Goal: Task Accomplishment & Management: Use online tool/utility

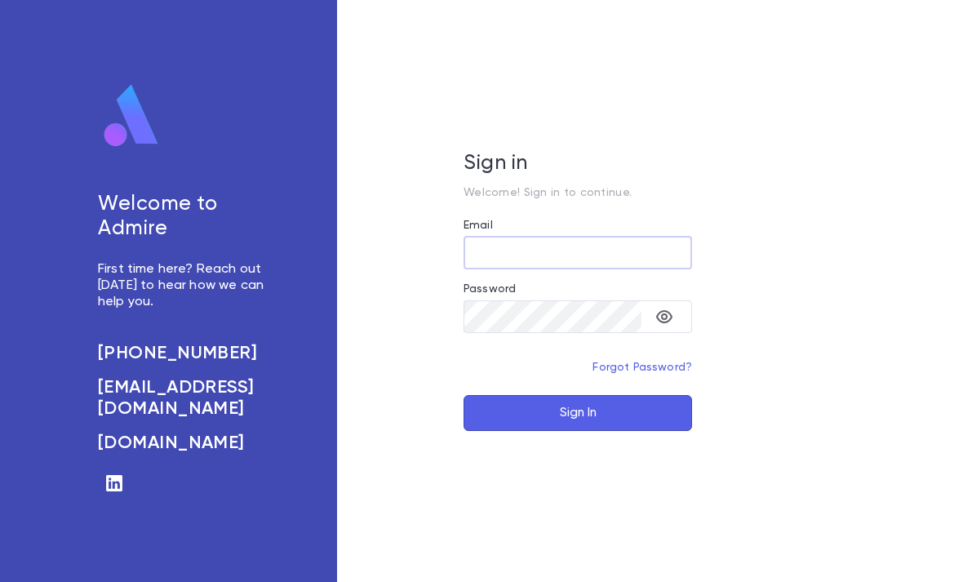
type input "**********"
click at [578, 431] on button "Sign In" at bounding box center [577, 413] width 228 height 36
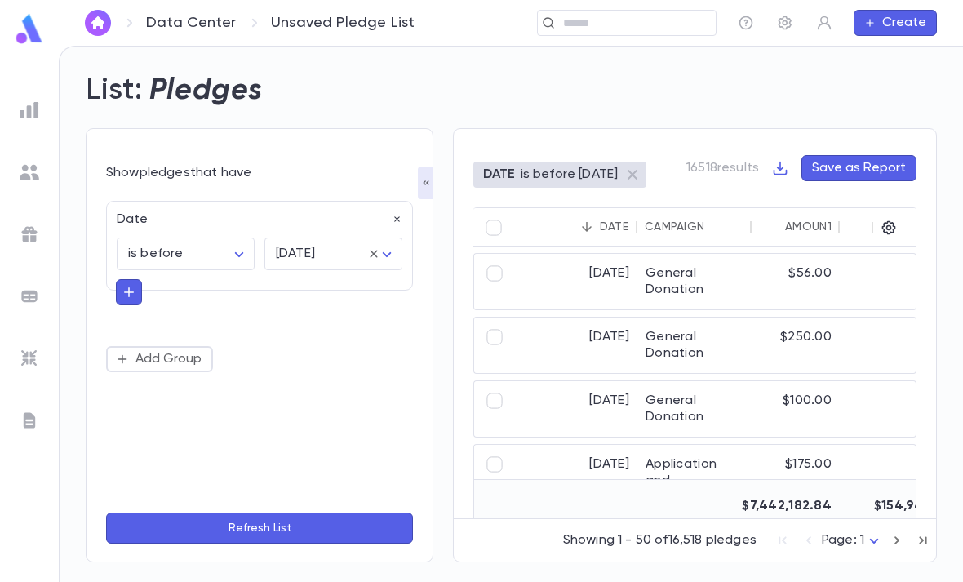
click at [35, 26] on img at bounding box center [29, 29] width 33 height 32
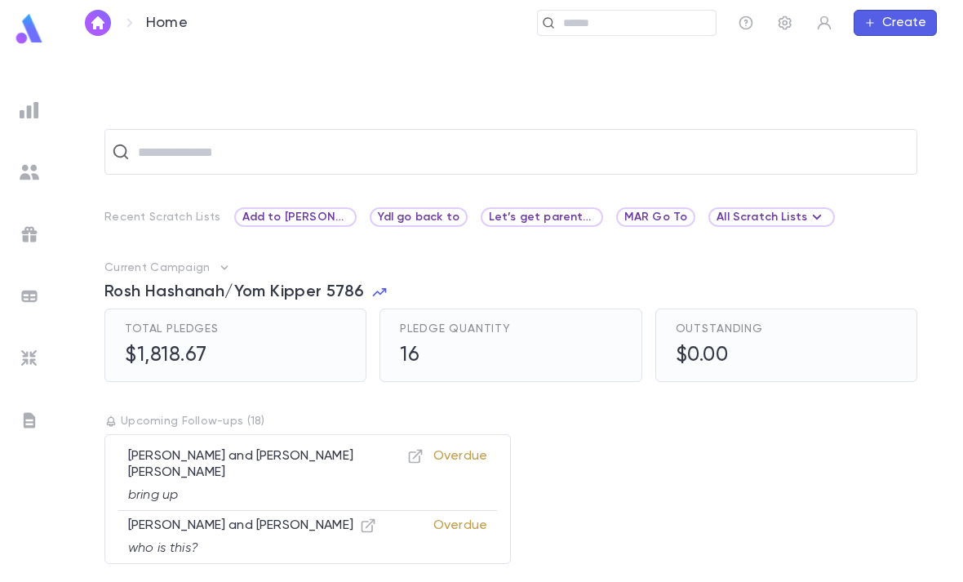
click at [649, 24] on input "text" at bounding box center [633, 22] width 151 height 15
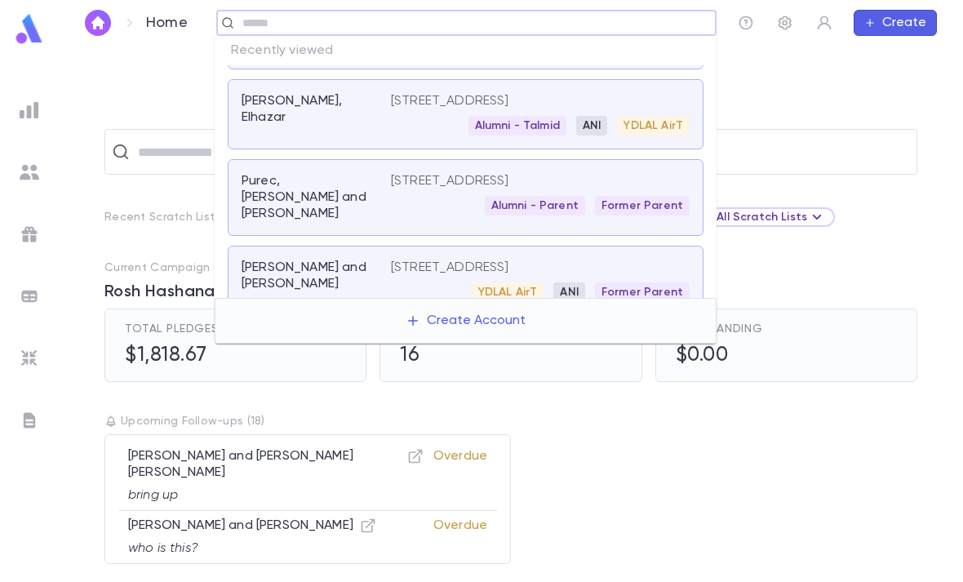
scroll to position [60, 0]
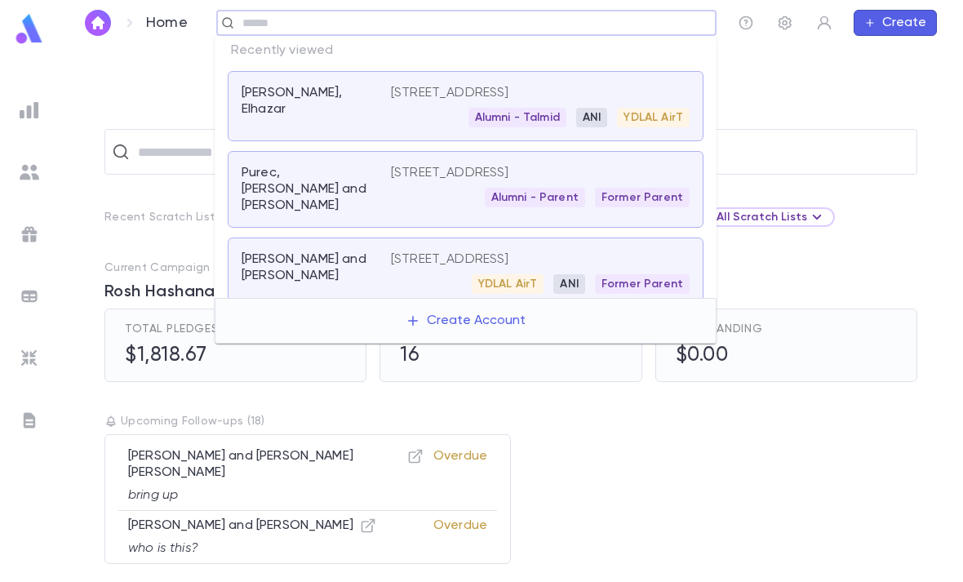
click at [509, 93] on p "[STREET_ADDRESS]" at bounding box center [450, 93] width 118 height 16
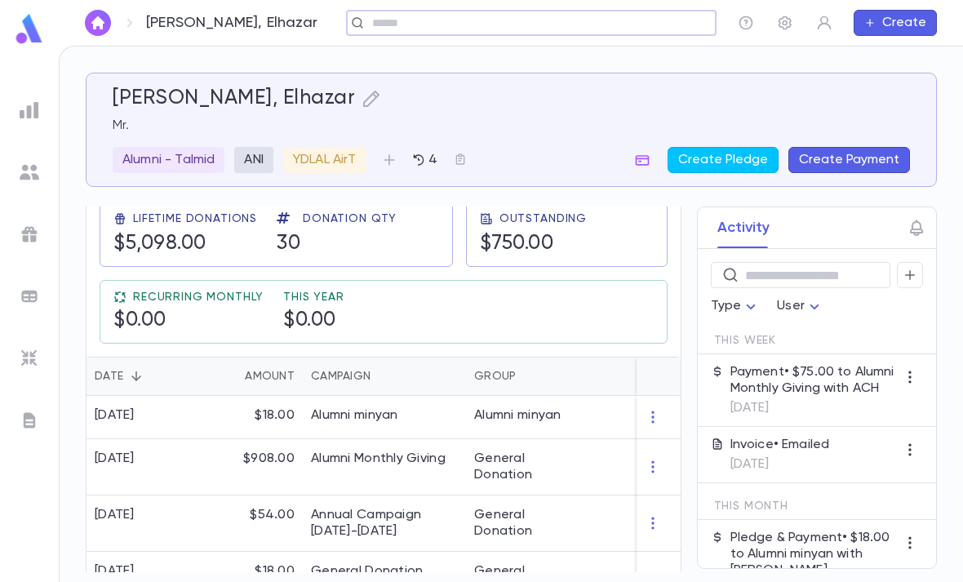
scroll to position [358, 0]
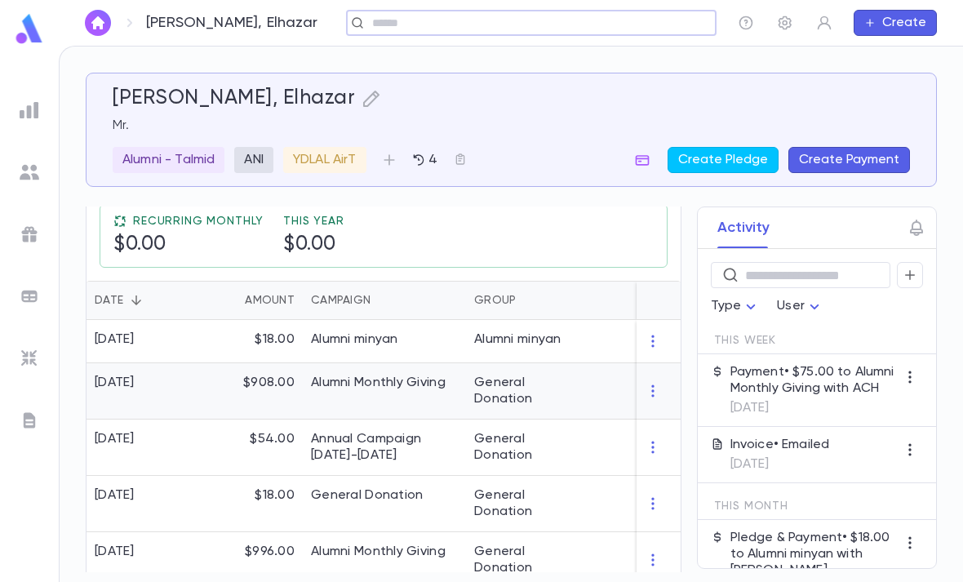
click at [543, 392] on div "General Donation" at bounding box center [527, 390] width 106 height 33
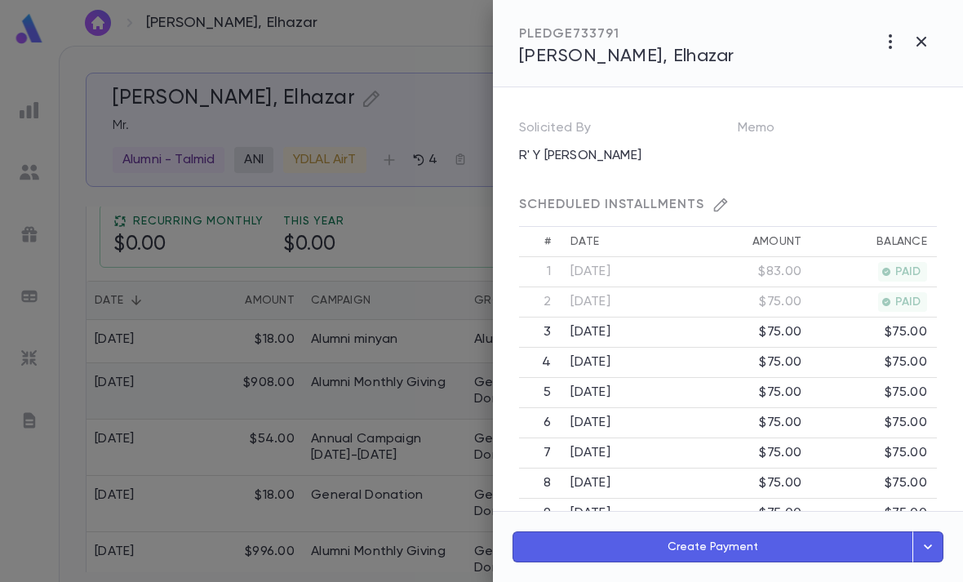
scroll to position [395, 0]
click at [931, 549] on icon "button" at bounding box center [928, 547] width 18 height 20
click at [915, 144] on div "Memo" at bounding box center [836, 130] width 199 height 33
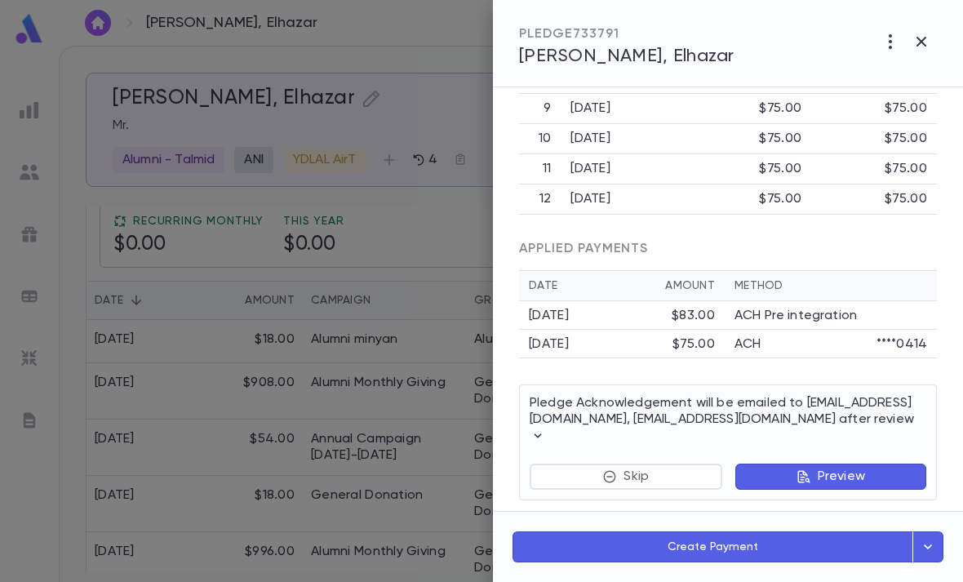
scroll to position [798, 0]
click at [932, 546] on icon "button" at bounding box center [928, 547] width 18 height 20
click at [906, 467] on button "Schedule Multiple Payments" at bounding box center [858, 472] width 170 height 28
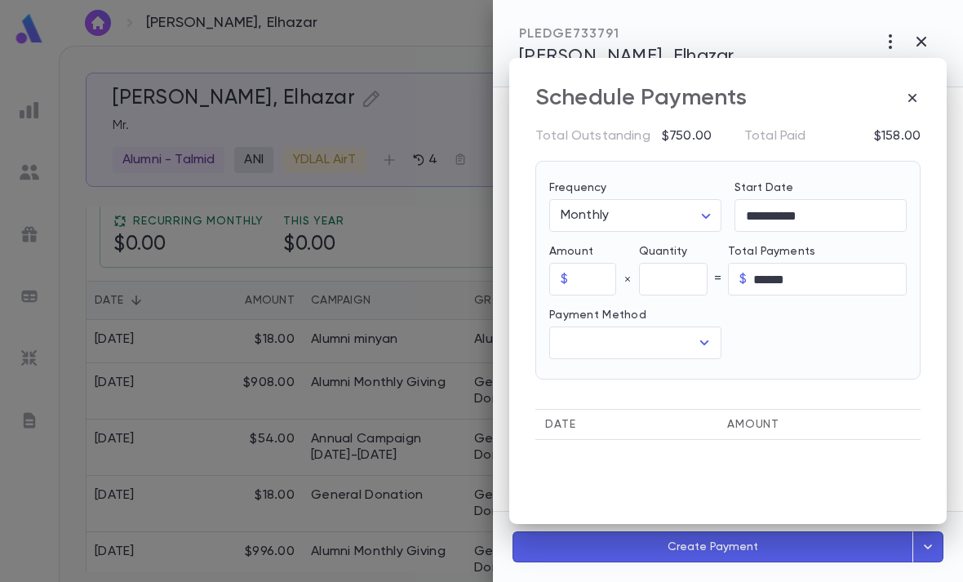
click at [912, 90] on icon "button" at bounding box center [912, 98] width 16 height 16
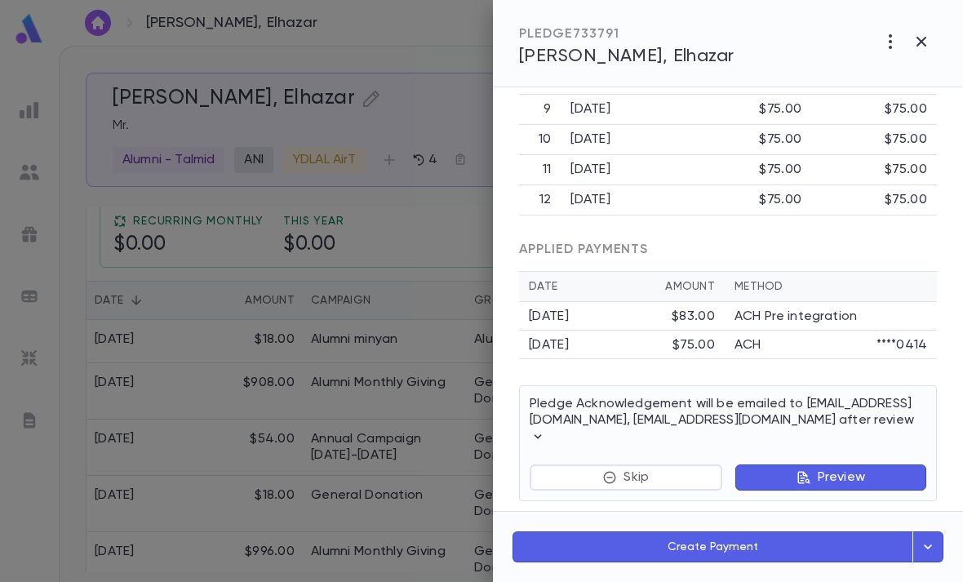
click at [927, 548] on icon "button" at bounding box center [927, 546] width 8 height 5
click at [892, 471] on button "Schedule Multiple Payments" at bounding box center [858, 472] width 170 height 28
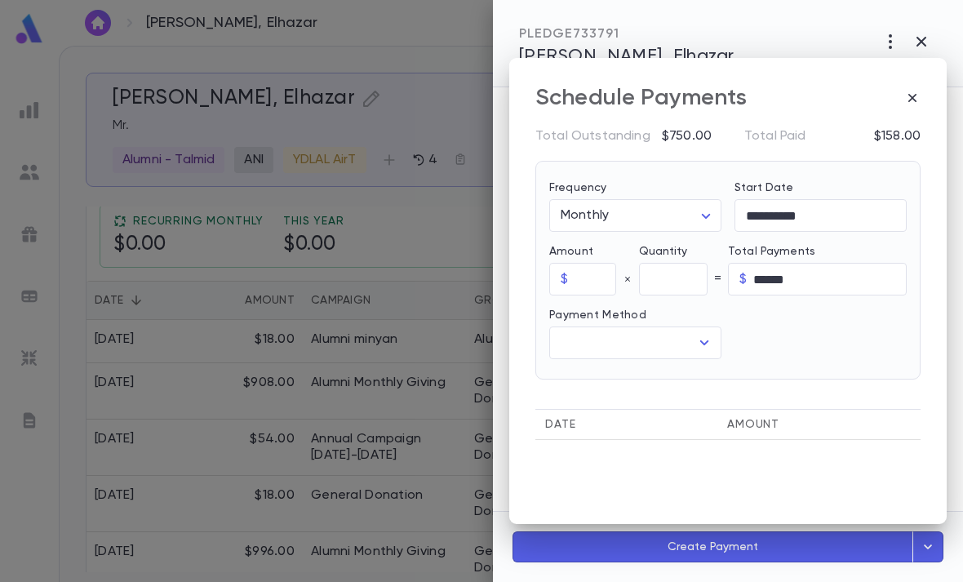
click at [794, 200] on input "**********" at bounding box center [820, 216] width 172 height 32
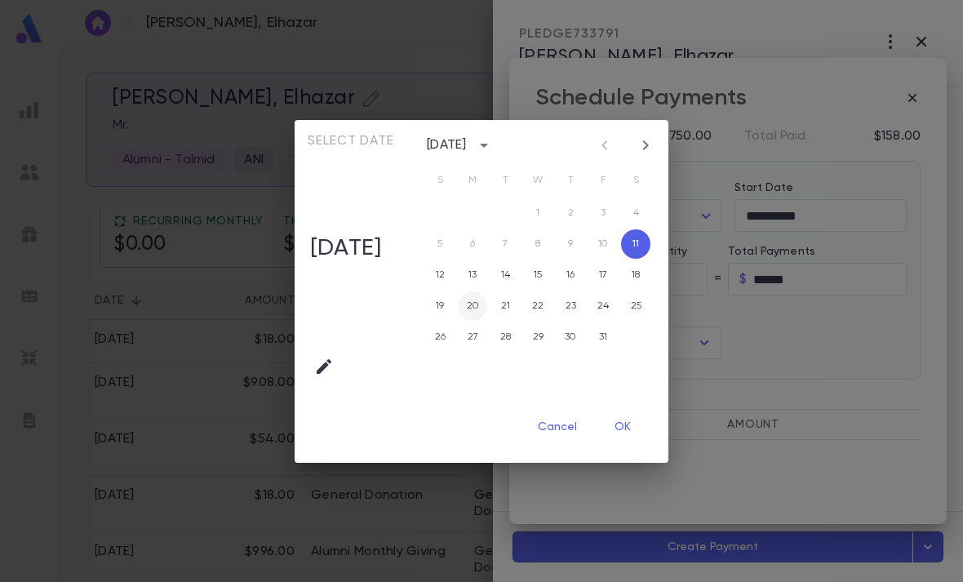
click at [487, 294] on button "20" at bounding box center [472, 305] width 29 height 29
type input "**********"
click at [630, 422] on button "OK" at bounding box center [622, 427] width 52 height 31
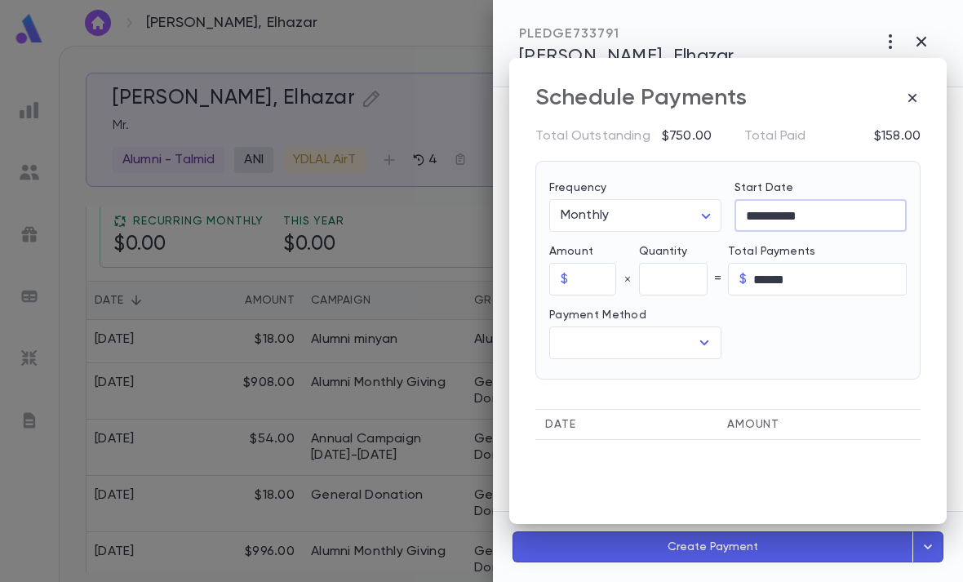
click at [589, 263] on input "text" at bounding box center [594, 279] width 41 height 32
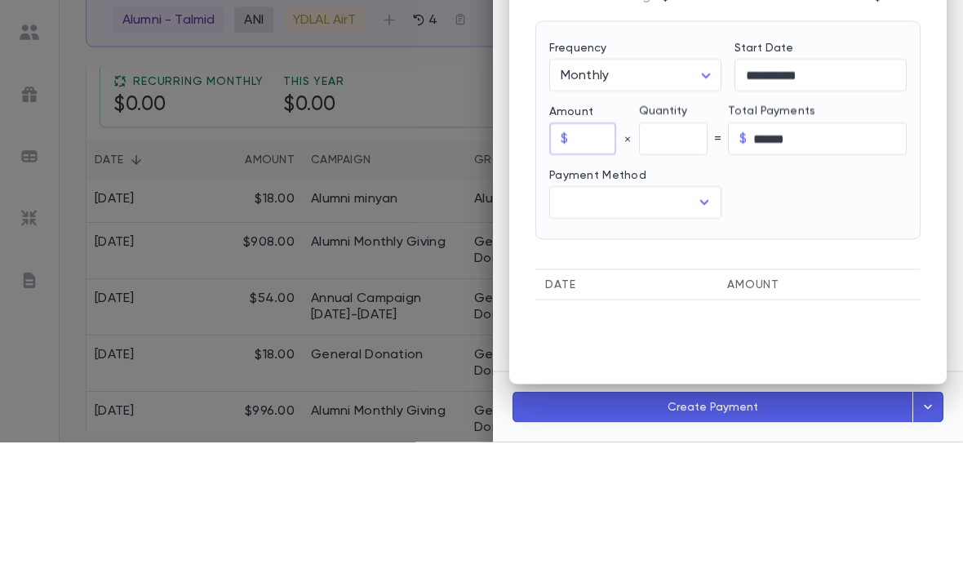
scroll to position [52, 0]
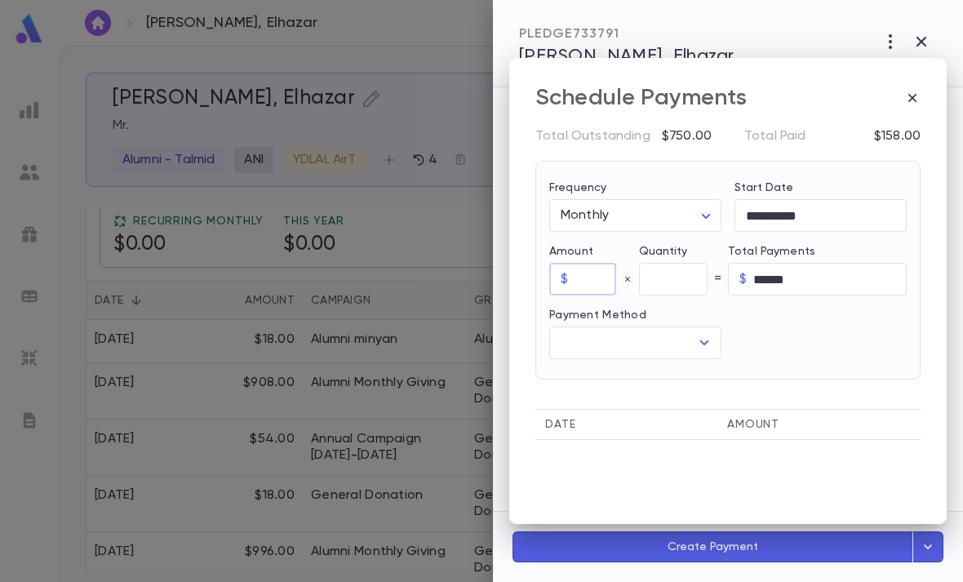
click at [906, 90] on icon "button" at bounding box center [912, 98] width 16 height 16
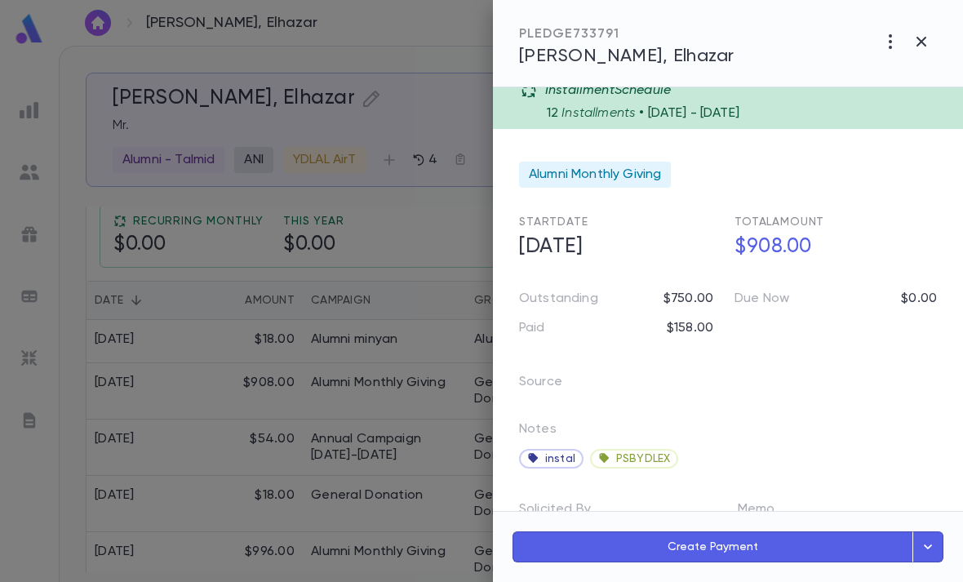
click at [878, 47] on button "button" at bounding box center [889, 41] width 31 height 31
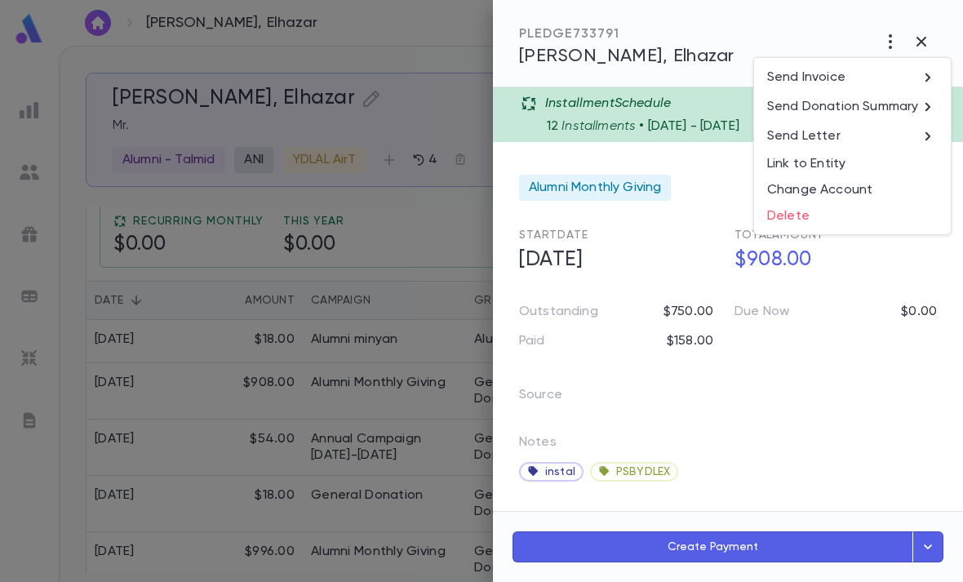
scroll to position [0, 0]
click at [865, 386] on div at bounding box center [481, 291] width 963 height 582
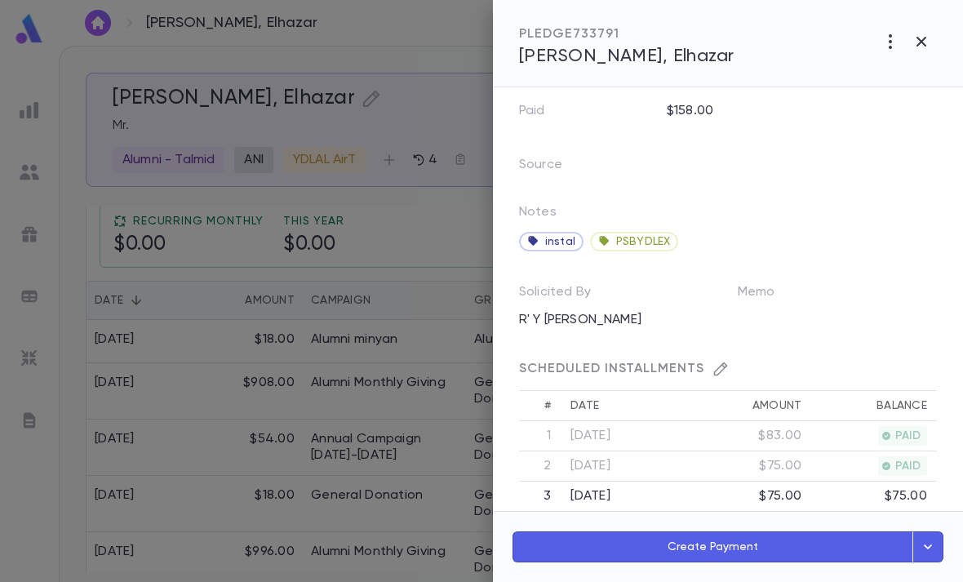
scroll to position [257, 0]
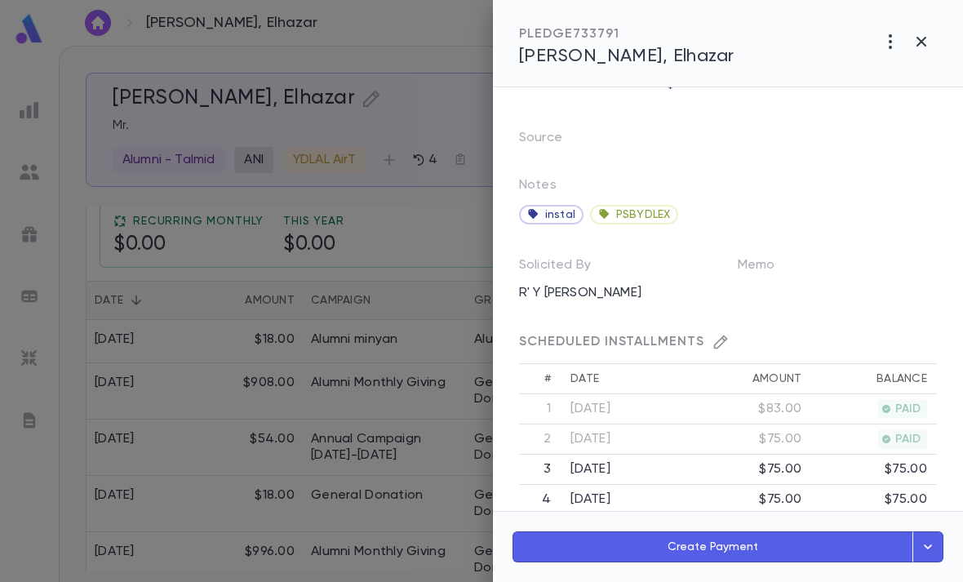
click at [718, 343] on icon "button" at bounding box center [721, 342] width 14 height 14
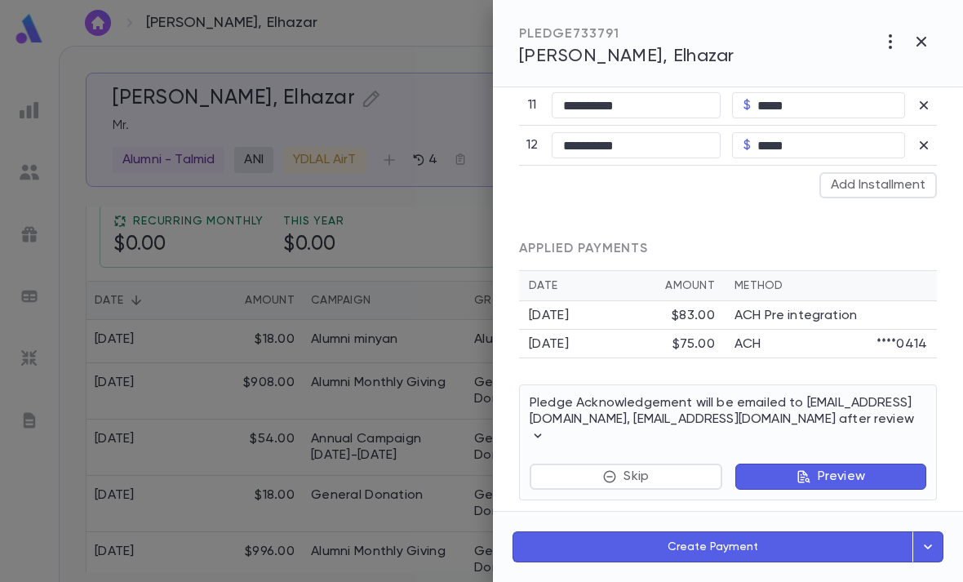
scroll to position [1143, 0]
click at [940, 543] on button "button" at bounding box center [927, 546] width 31 height 31
click at [945, 549] on div "Create Payment Schedule Multiple Payments Create One Payment" at bounding box center [728, 546] width 470 height 71
click at [923, 550] on icon "button" at bounding box center [928, 547] width 18 height 20
click at [892, 472] on button "Schedule Multiple Payments" at bounding box center [858, 472] width 170 height 28
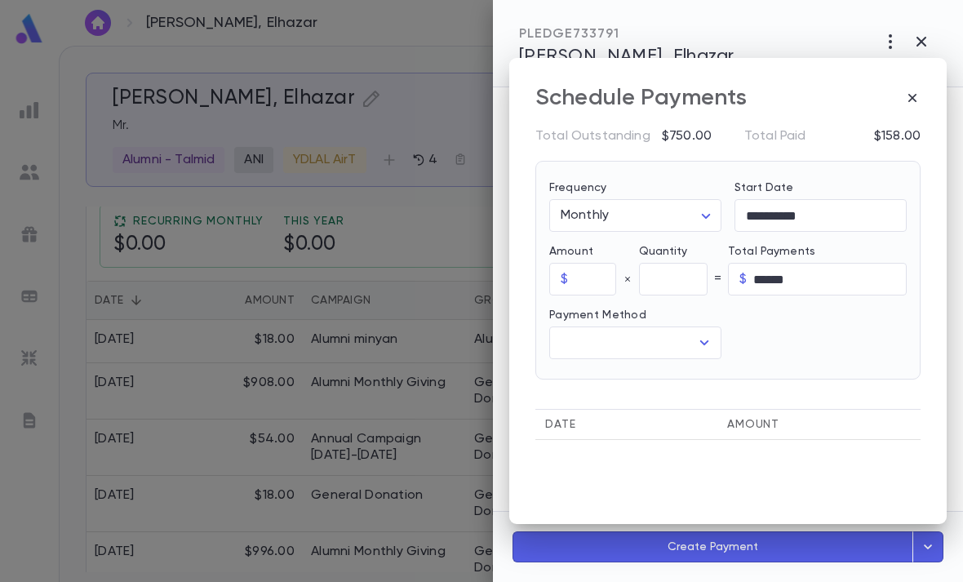
click at [601, 263] on input "text" at bounding box center [594, 279] width 41 height 32
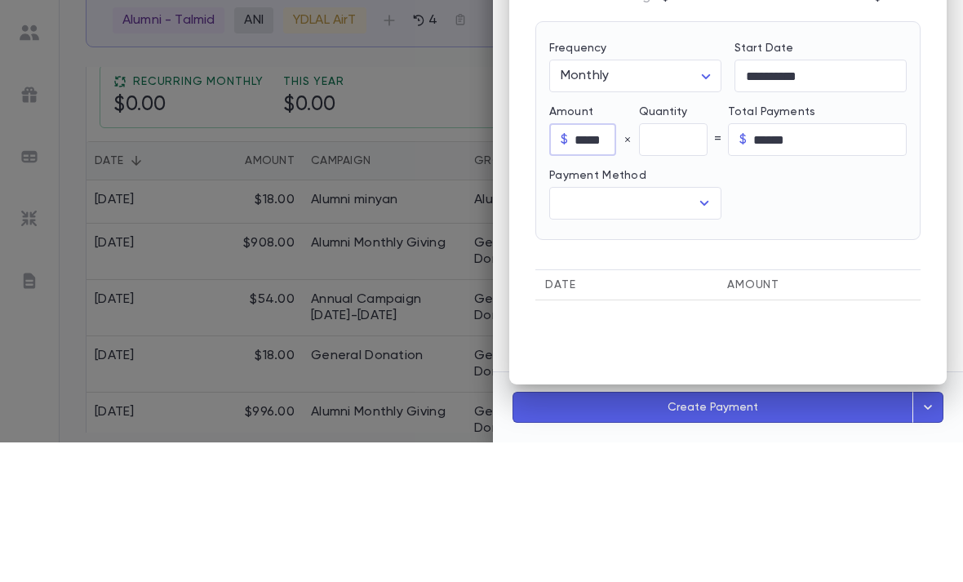
type input "*****"
click at [687, 263] on input "text" at bounding box center [673, 279] width 69 height 32
type input "**"
click at [694, 333] on icon "Open" at bounding box center [704, 343] width 20 height 20
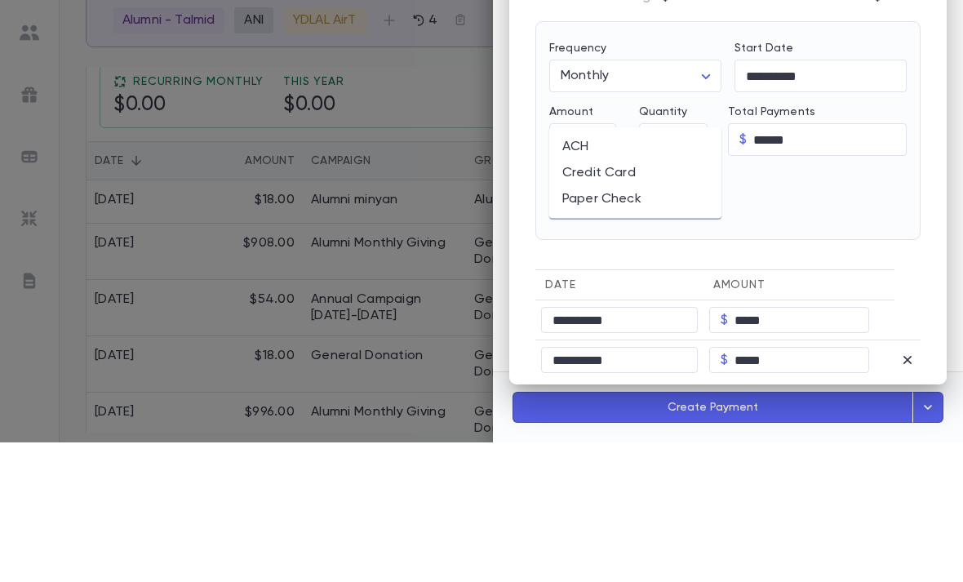
click at [640, 273] on li "ACH" at bounding box center [635, 286] width 172 height 26
type input "***"
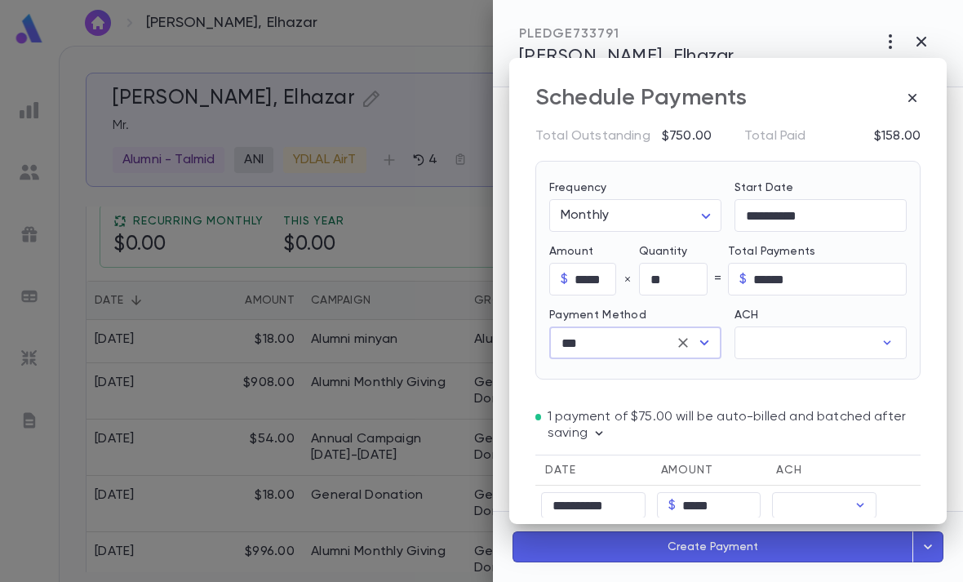
click at [848, 327] on input "ACH" at bounding box center [803, 343] width 139 height 32
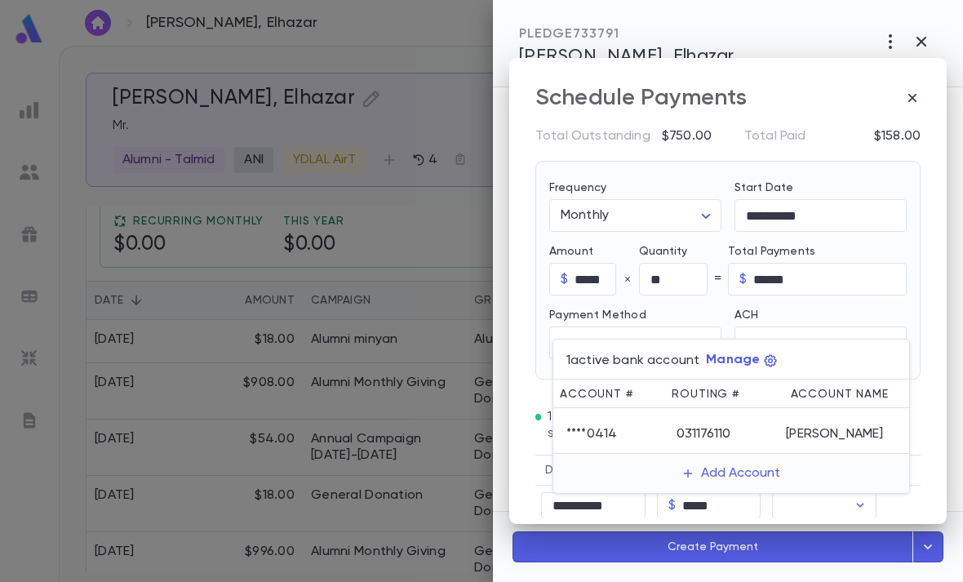
click at [826, 435] on div "[PERSON_NAME]" at bounding box center [841, 430] width 110 height 23
type input "********"
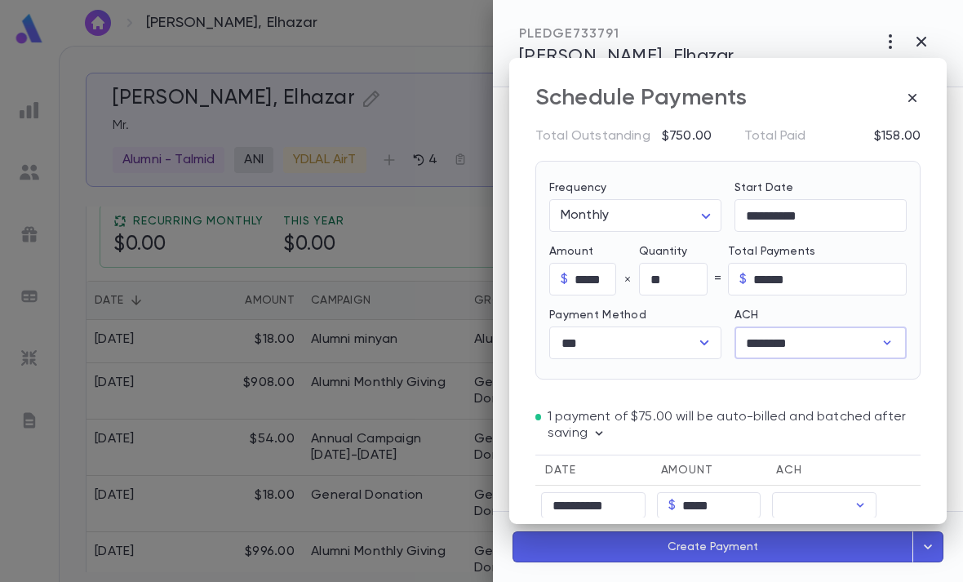
type input "********"
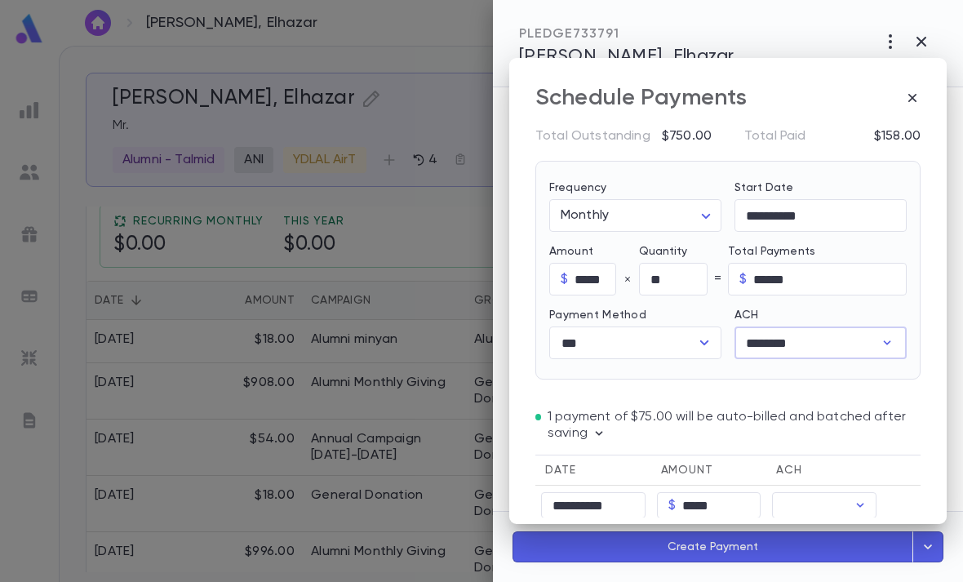
type input "********"
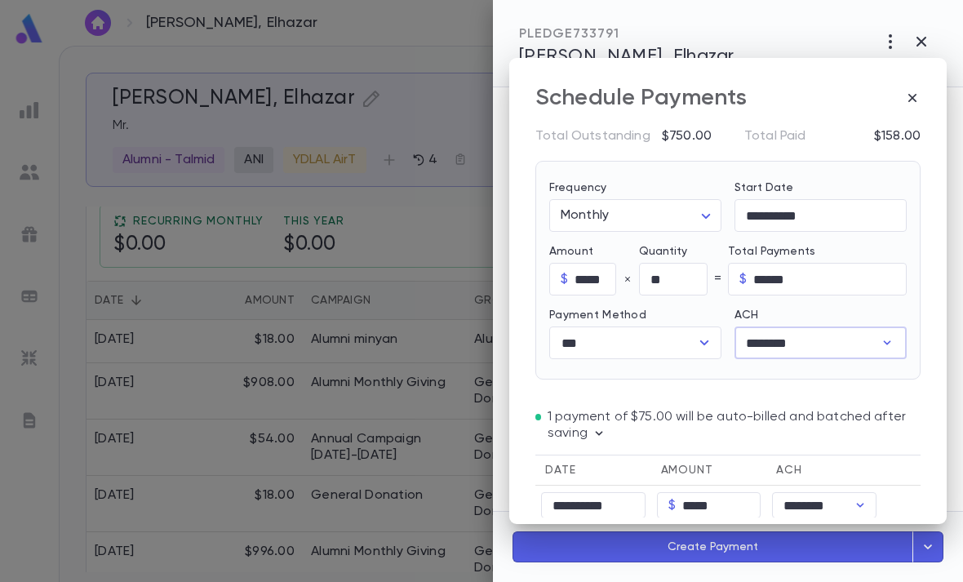
scroll to position [0, 0]
click at [839, 200] on input "**********" at bounding box center [820, 216] width 172 height 32
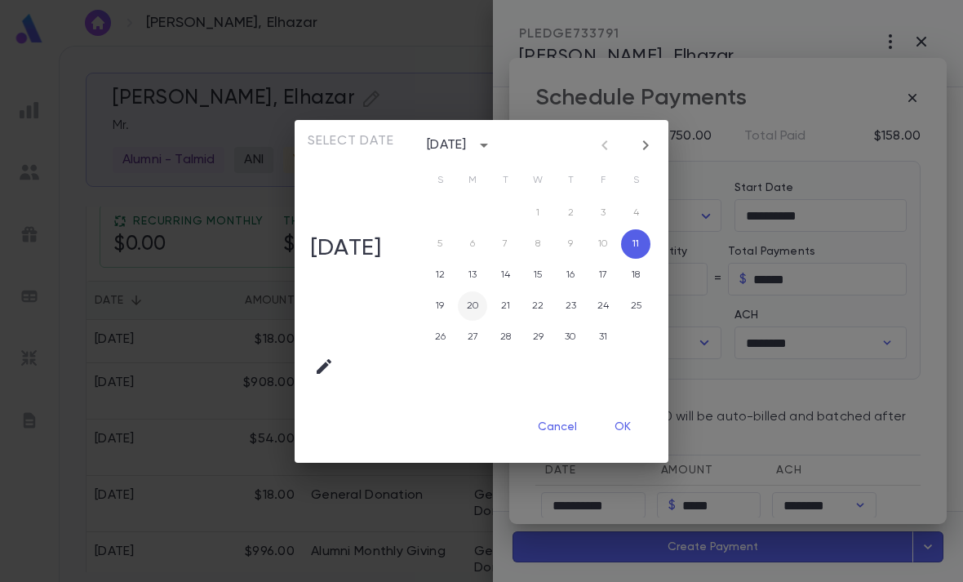
click at [481, 307] on button "20" at bounding box center [472, 305] width 29 height 29
type input "**********"
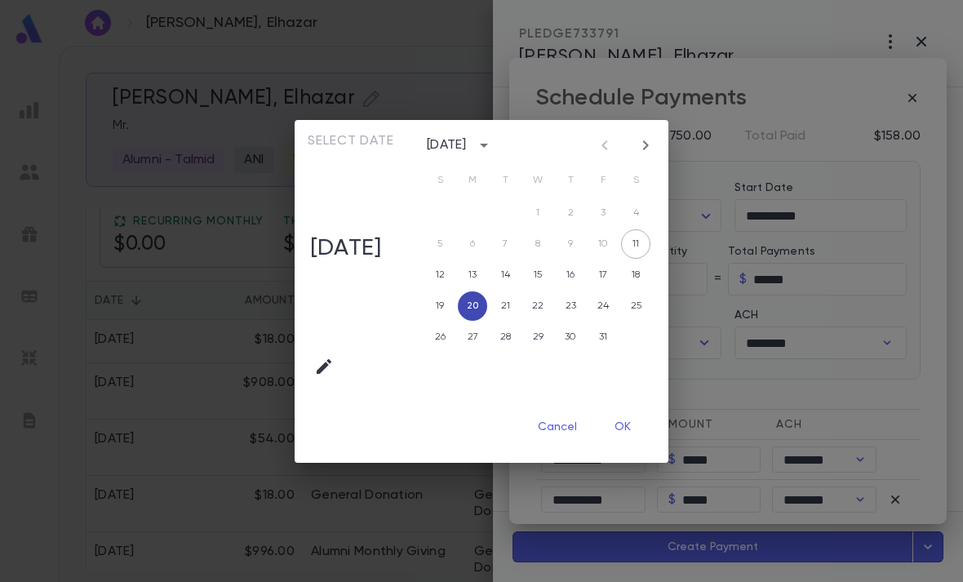
type input "**********"
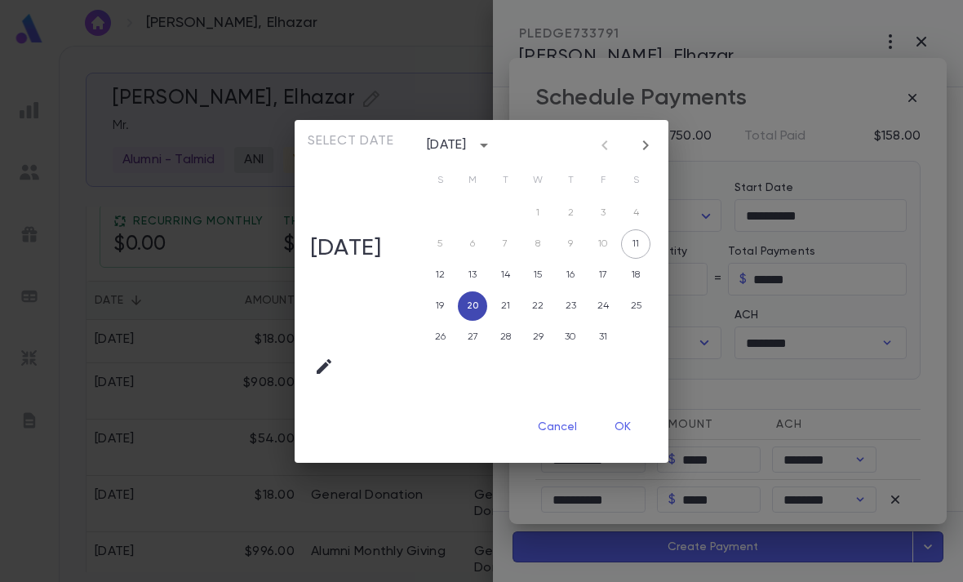
type input "**********"
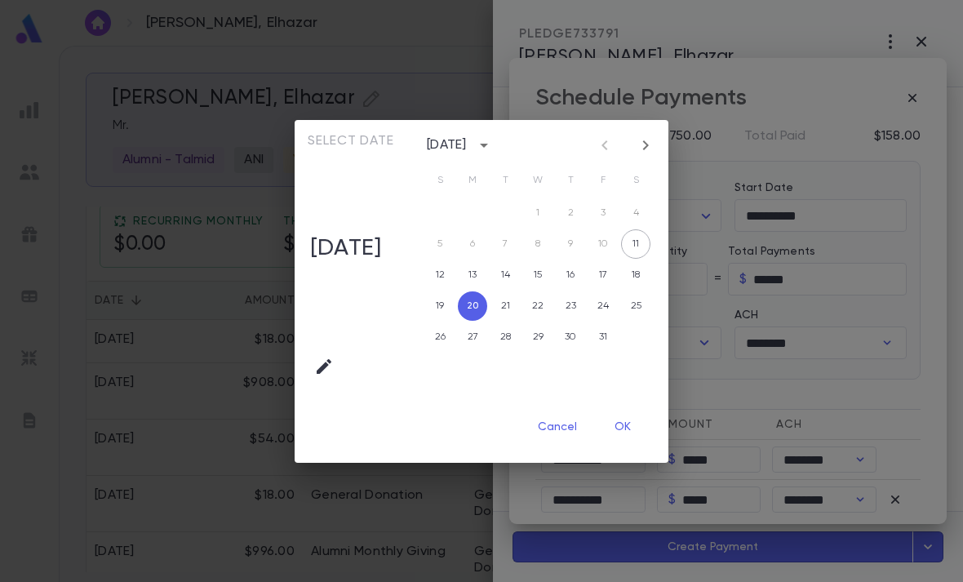
click at [622, 427] on button "OK" at bounding box center [622, 427] width 52 height 31
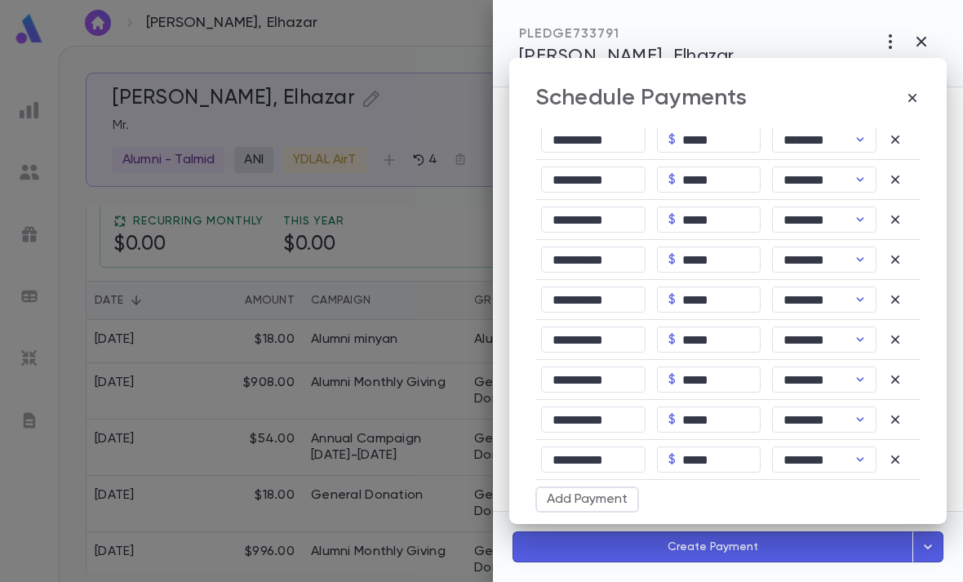
scroll to position [359, 0]
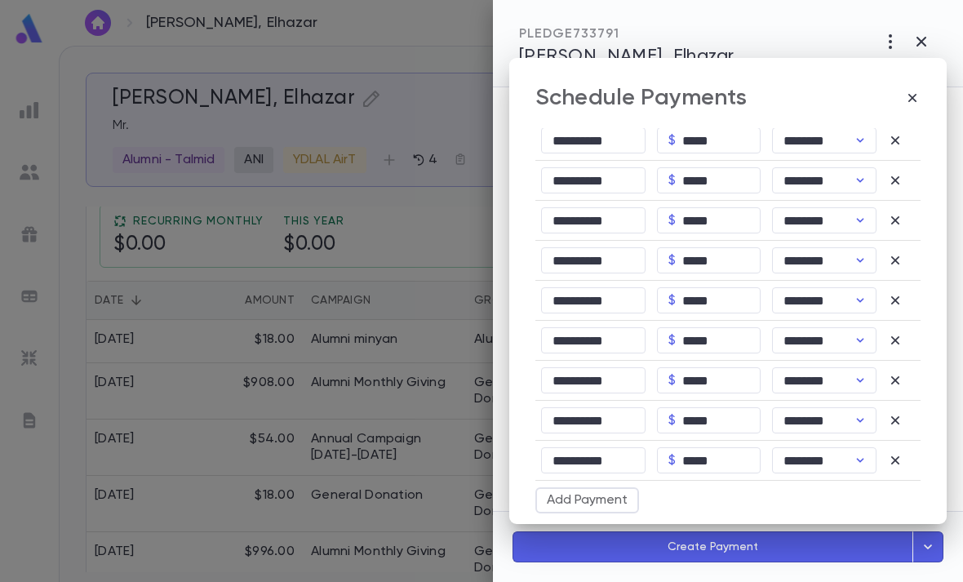
click at [873, 520] on button "Create 10 Payments" at bounding box center [850, 533] width 139 height 26
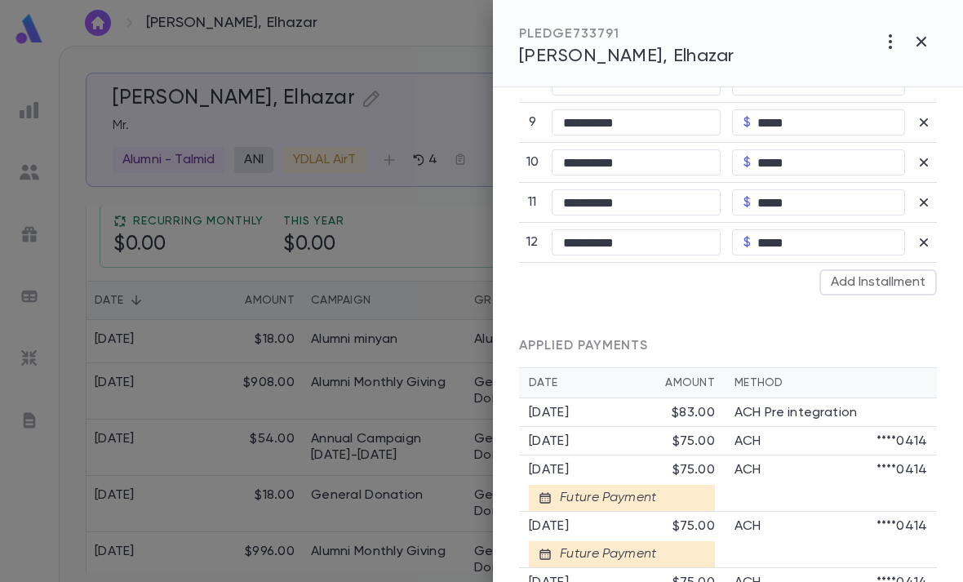
click at [915, 43] on icon "button" at bounding box center [921, 42] width 20 height 20
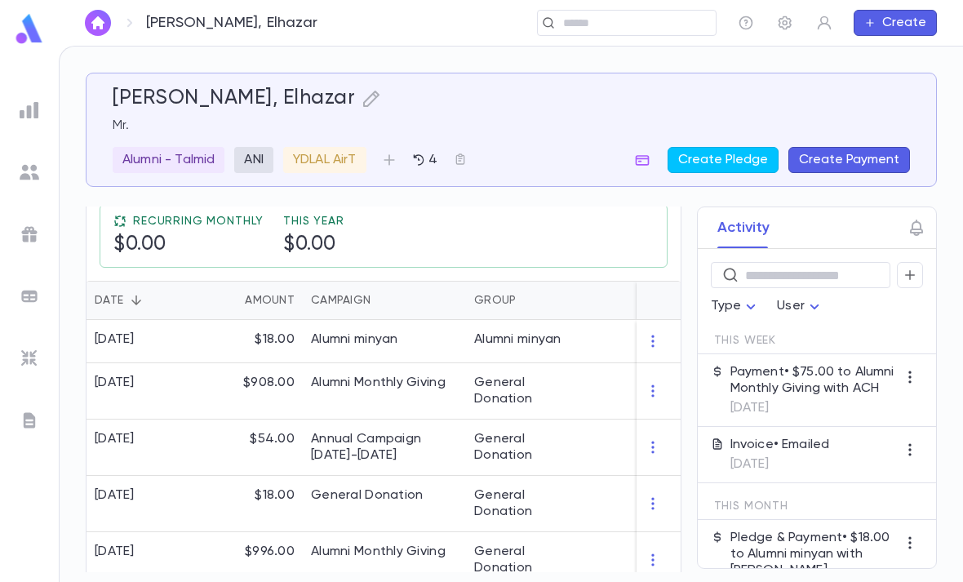
click at [38, 110] on img at bounding box center [30, 110] width 20 height 20
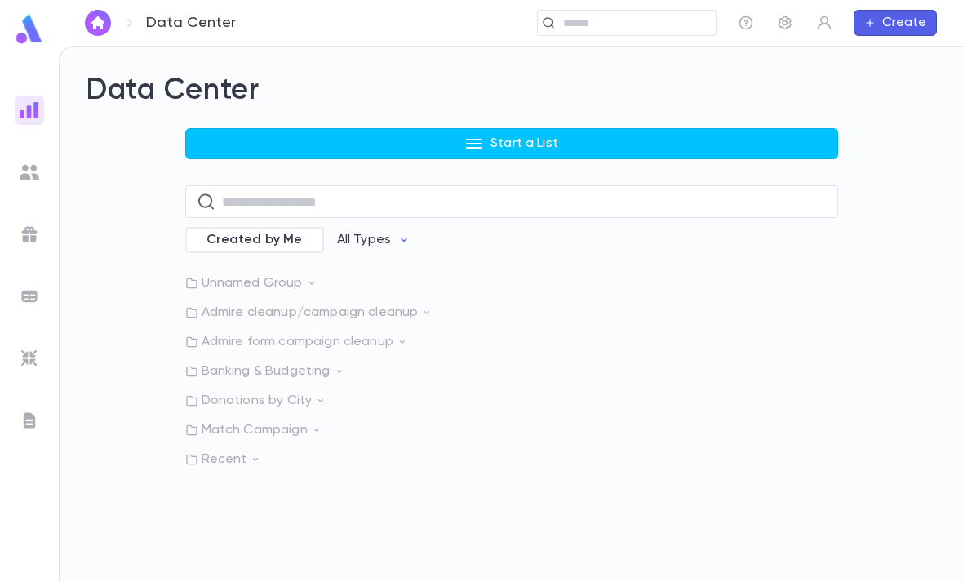
click at [524, 128] on button "Start a List" at bounding box center [511, 143] width 653 height 31
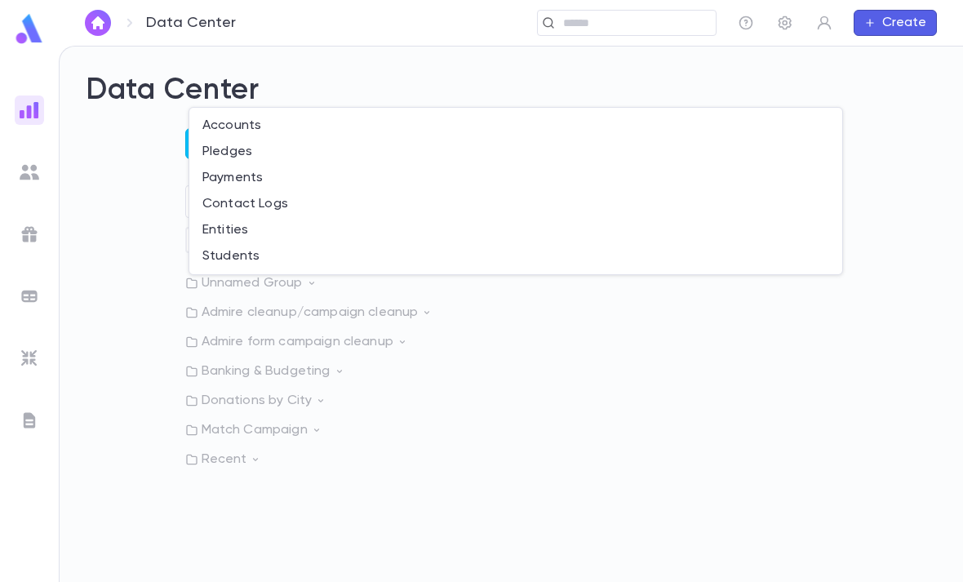
click at [335, 180] on li "Payments" at bounding box center [515, 178] width 653 height 26
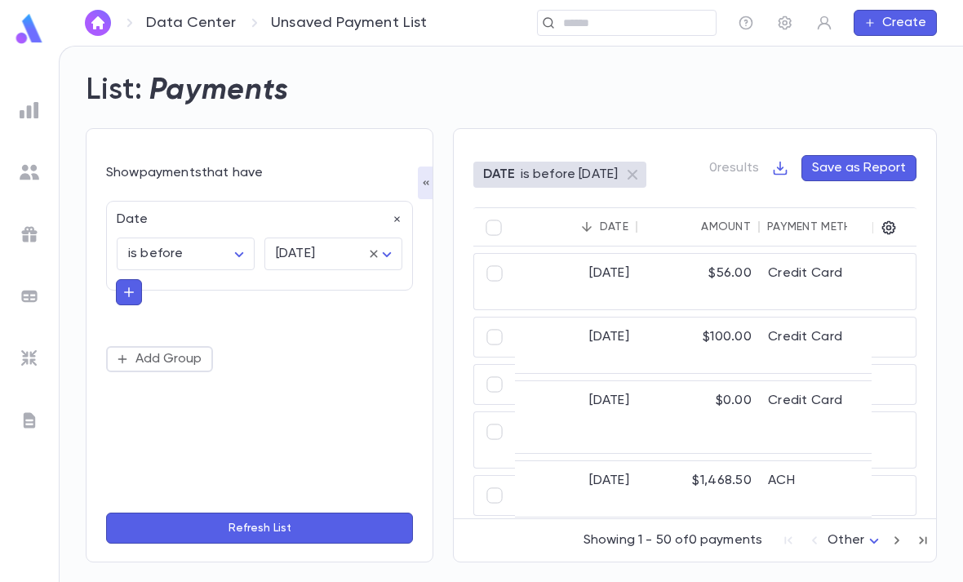
click at [400, 214] on icon "button" at bounding box center [397, 219] width 11 height 11
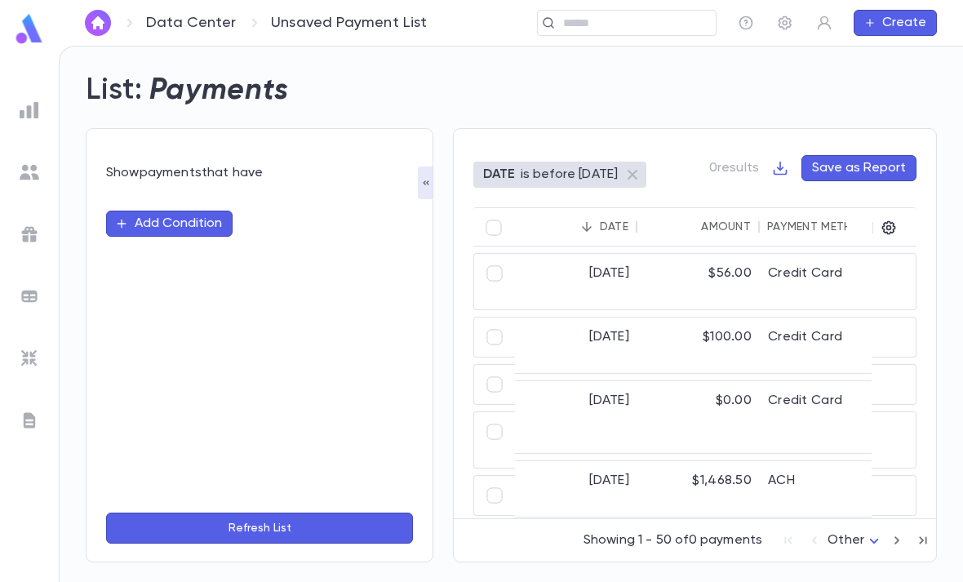
click at [193, 210] on button "Add Condition" at bounding box center [169, 223] width 126 height 26
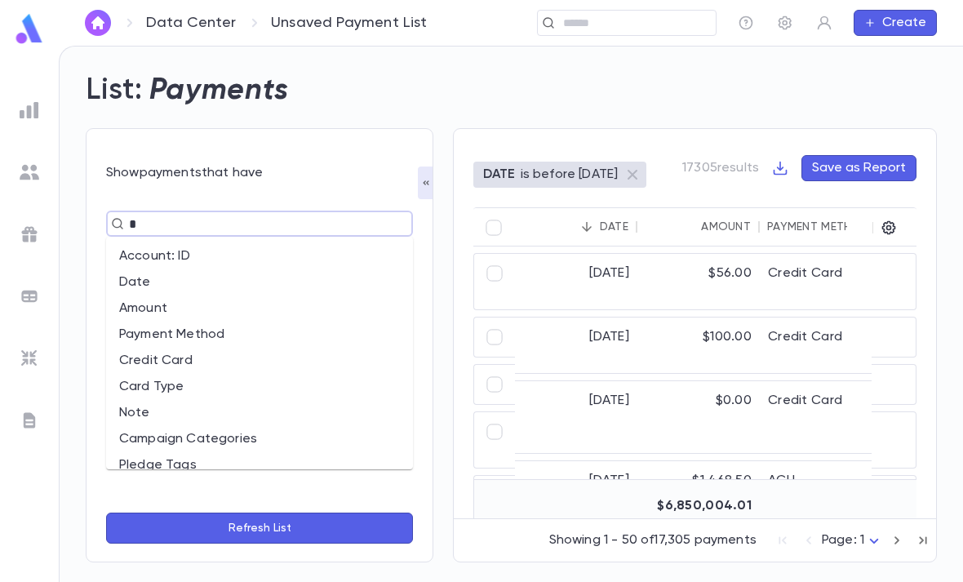
type input "**"
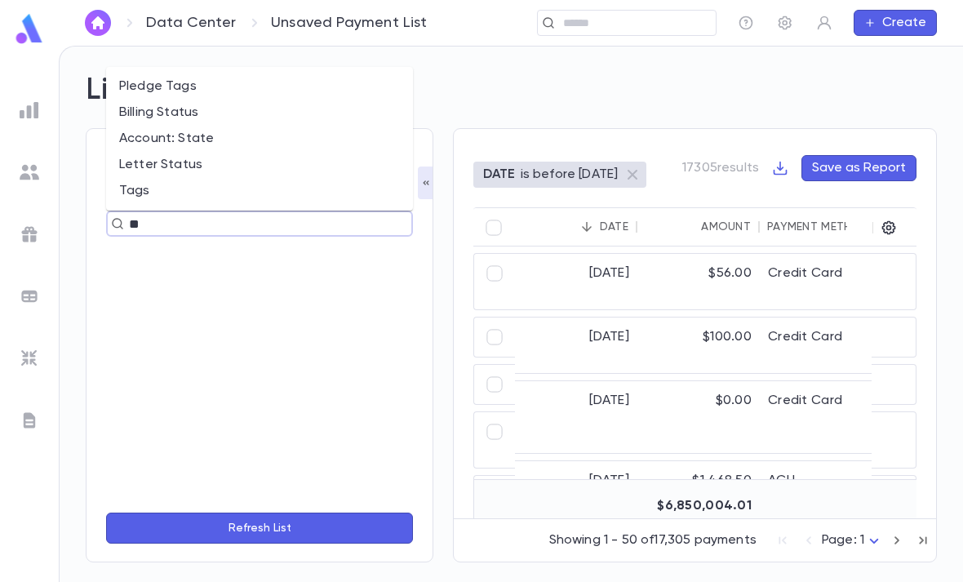
click at [271, 178] on li "Tags" at bounding box center [259, 191] width 307 height 26
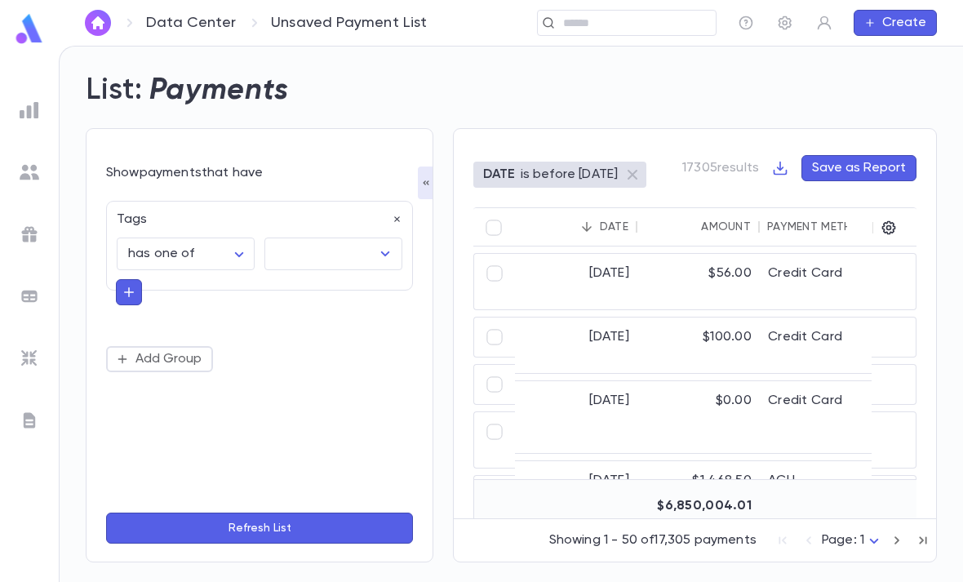
click at [237, 204] on body "**********" at bounding box center [481, 314] width 963 height 536
click at [228, 289] on span "has none of" at bounding box center [189, 289] width 110 height 16
type input "**********"
click at [335, 238] on input "text" at bounding box center [321, 253] width 99 height 31
click at [337, 423] on li "SBYDLEX" at bounding box center [345, 437] width 162 height 29
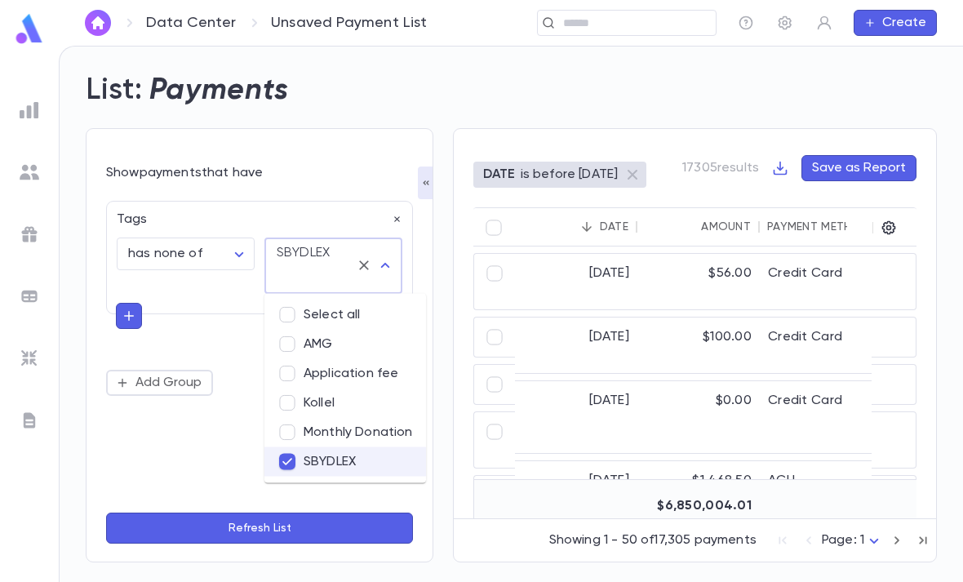
click at [120, 268] on div "**********" at bounding box center [259, 298] width 307 height 195
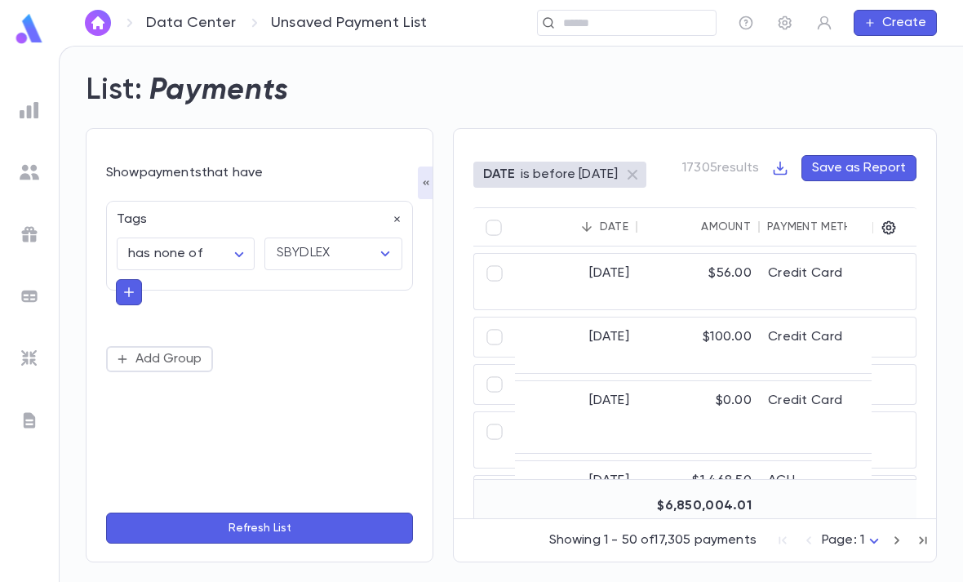
click at [135, 284] on icon "button" at bounding box center [129, 292] width 15 height 16
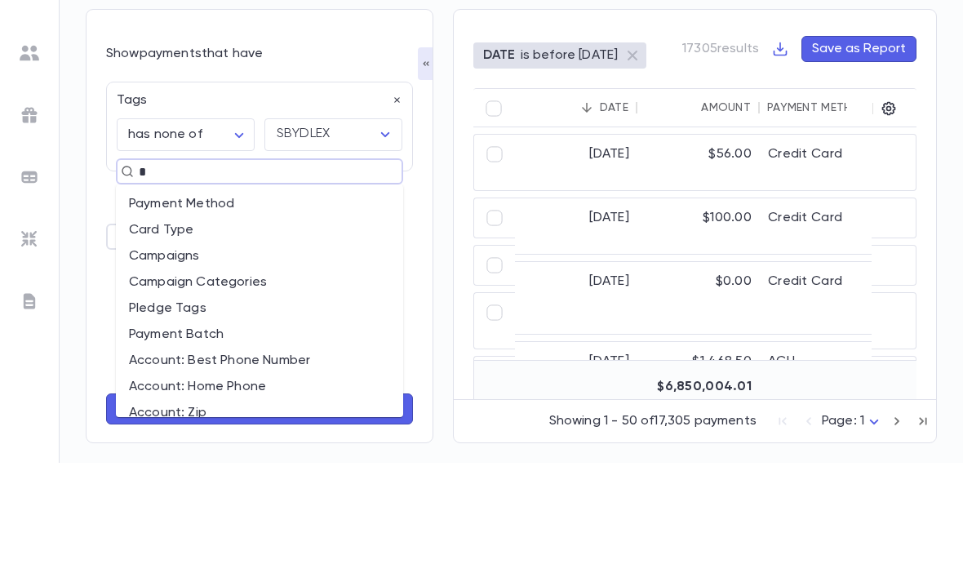
type input "**"
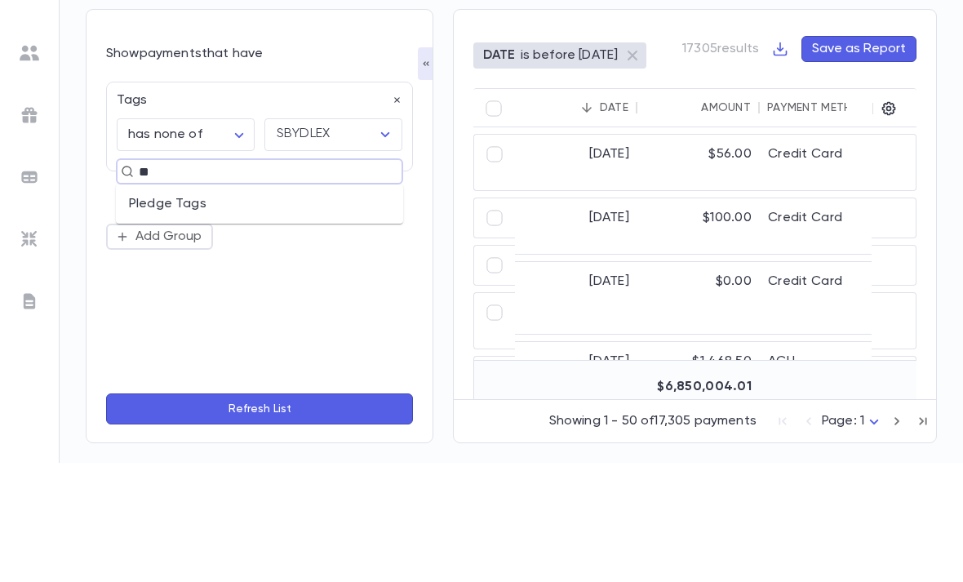
click at [294, 310] on li "Pledge Tags" at bounding box center [259, 323] width 287 height 26
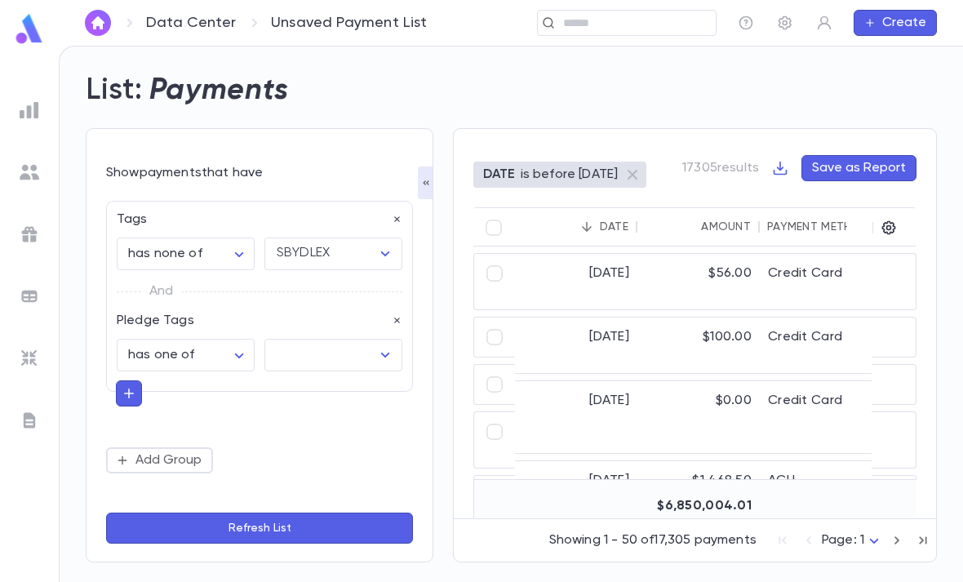
click at [316, 339] on input "text" at bounding box center [321, 354] width 99 height 31
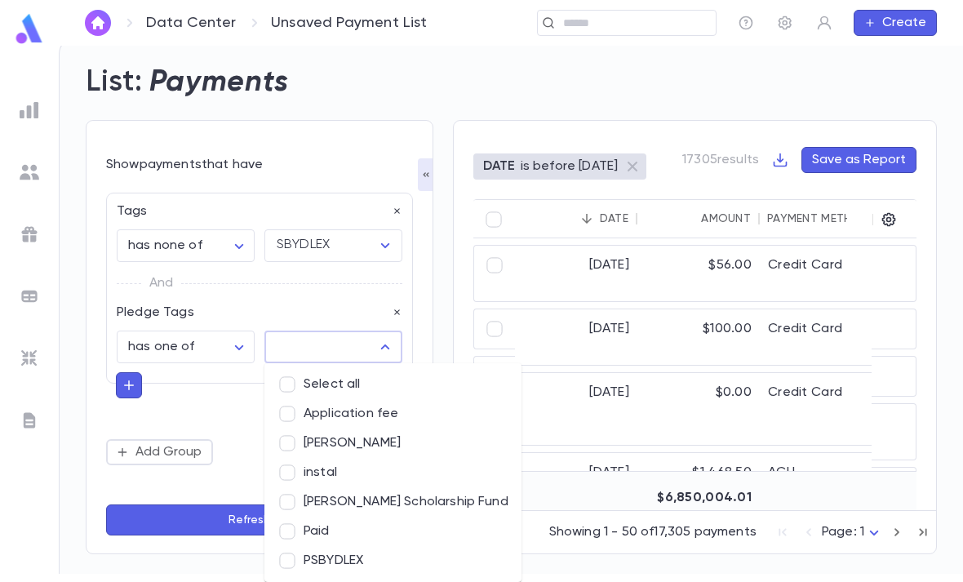
click at [382, 546] on li "PSBYDLEX" at bounding box center [392, 560] width 257 height 29
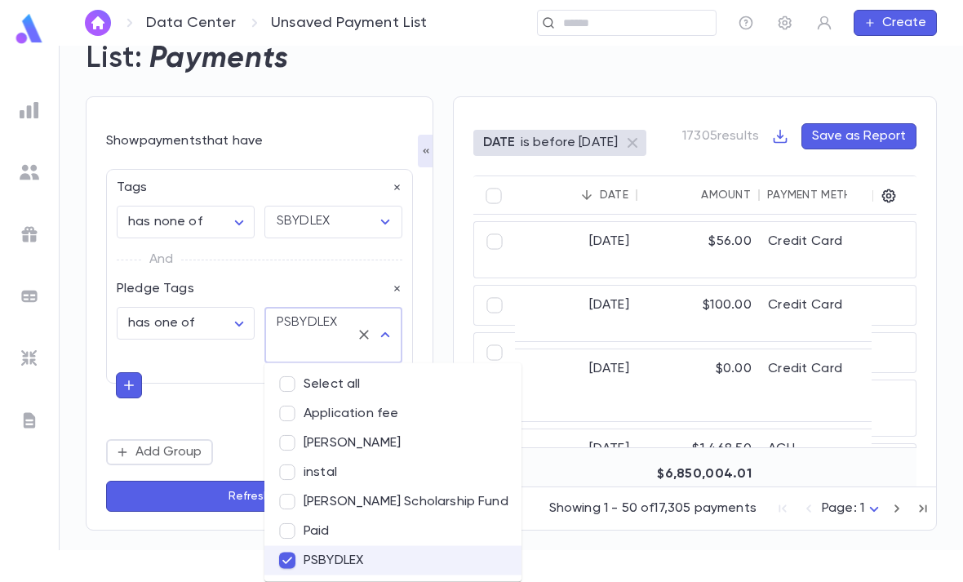
click at [231, 459] on div "**********" at bounding box center [259, 313] width 307 height 308
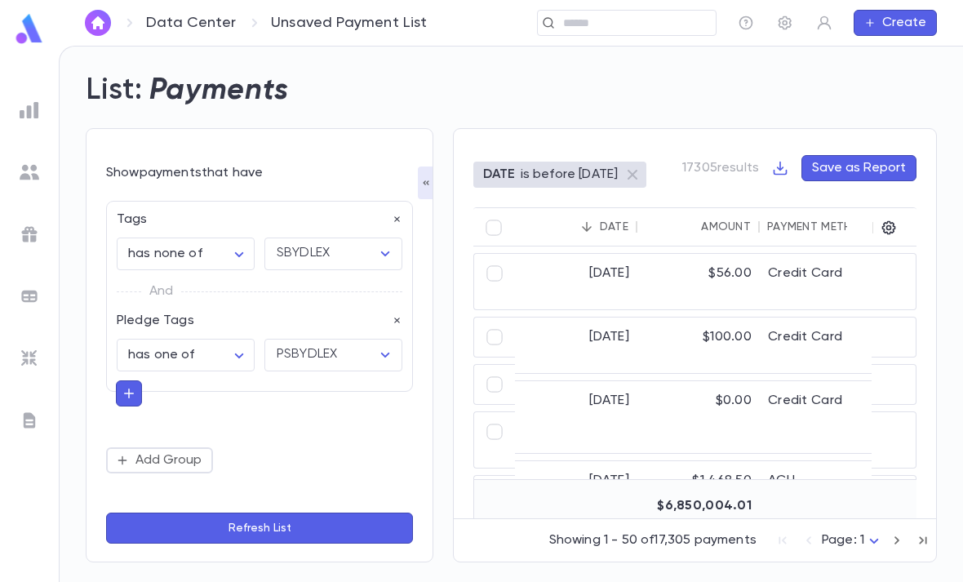
click at [273, 526] on button "Refresh List" at bounding box center [259, 527] width 307 height 31
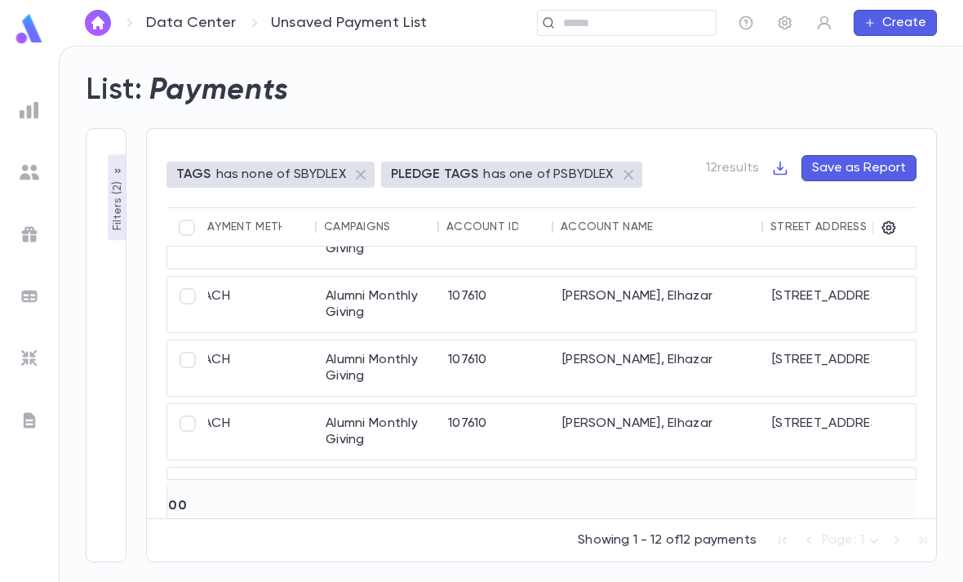
scroll to position [486, 259]
click at [703, 467] on div "[PERSON_NAME] and [PERSON_NAME] [PERSON_NAME]" at bounding box center [658, 503] width 210 height 72
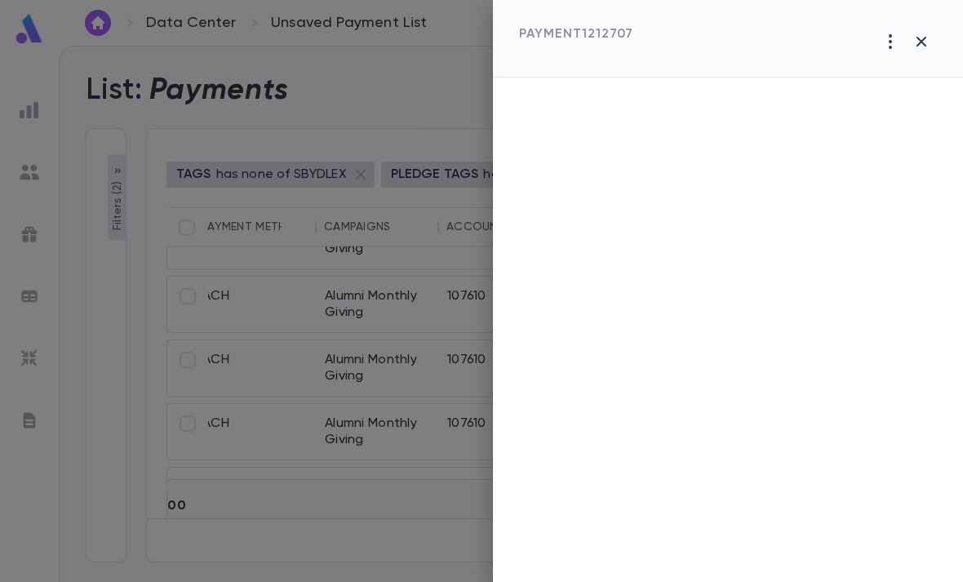
click at [706, 440] on div at bounding box center [728, 329] width 470 height 504
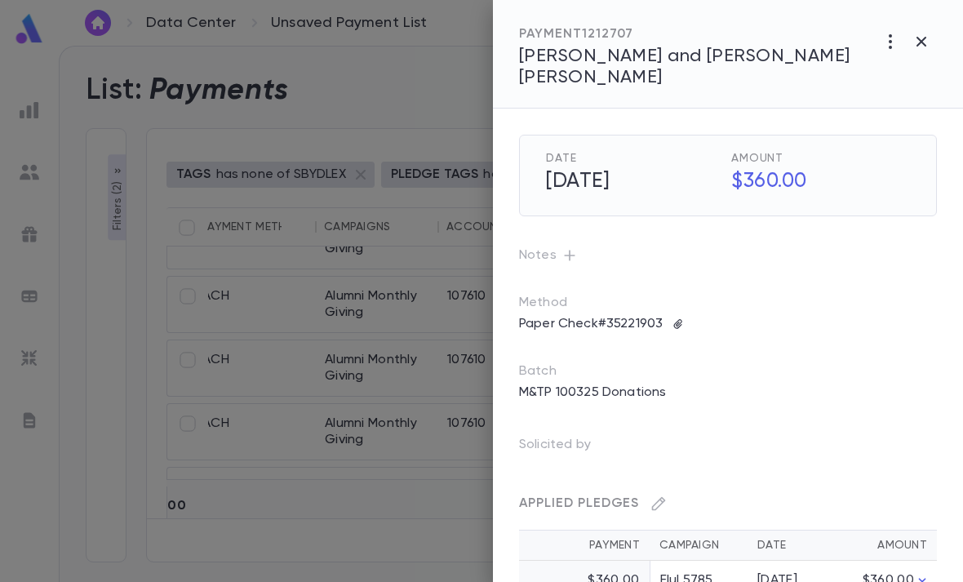
scroll to position [0, 0]
click at [673, 51] on span "[PERSON_NAME] and [PERSON_NAME] [PERSON_NAME]" at bounding box center [684, 66] width 331 height 39
click at [914, 40] on icon "button" at bounding box center [921, 42] width 20 height 20
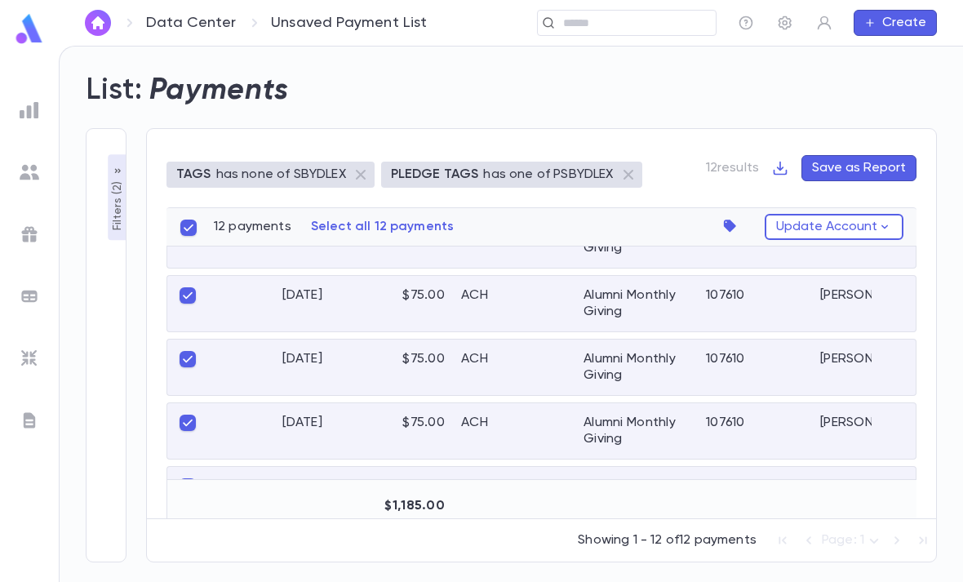
scroll to position [486, 0]
click at [731, 219] on icon "button" at bounding box center [730, 225] width 12 height 12
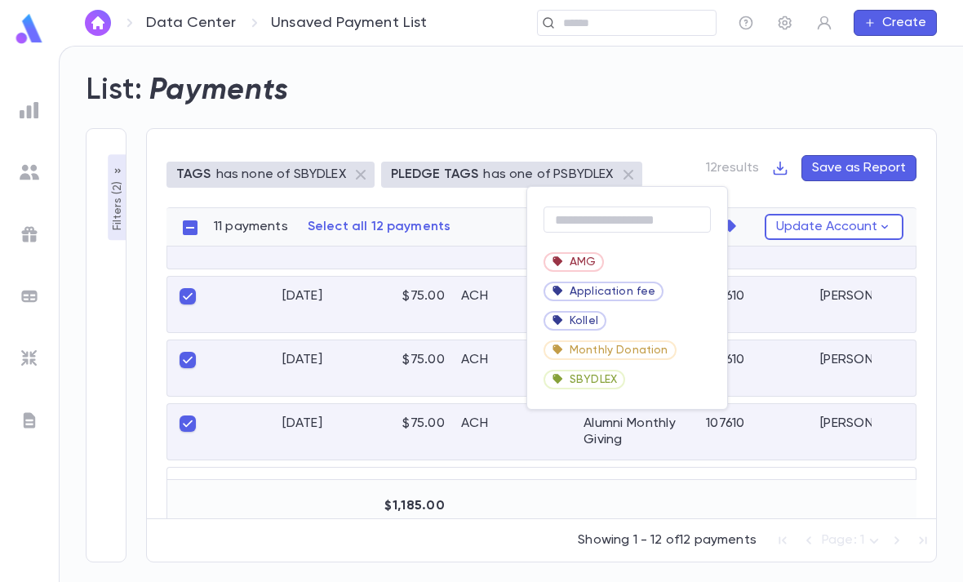
click at [595, 259] on span "AMG" at bounding box center [582, 261] width 26 height 13
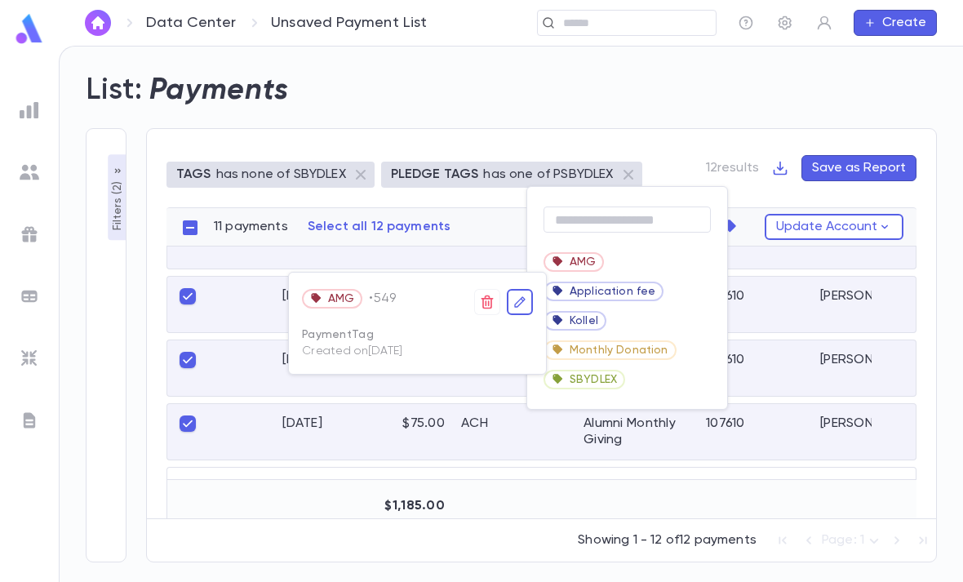
click at [668, 157] on div at bounding box center [481, 291] width 963 height 582
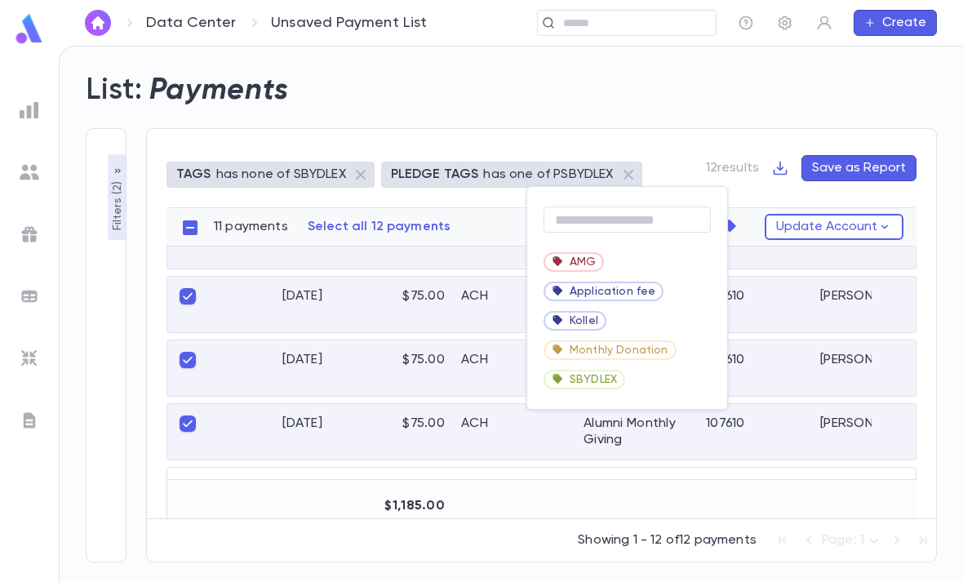
click at [657, 162] on div at bounding box center [481, 291] width 963 height 582
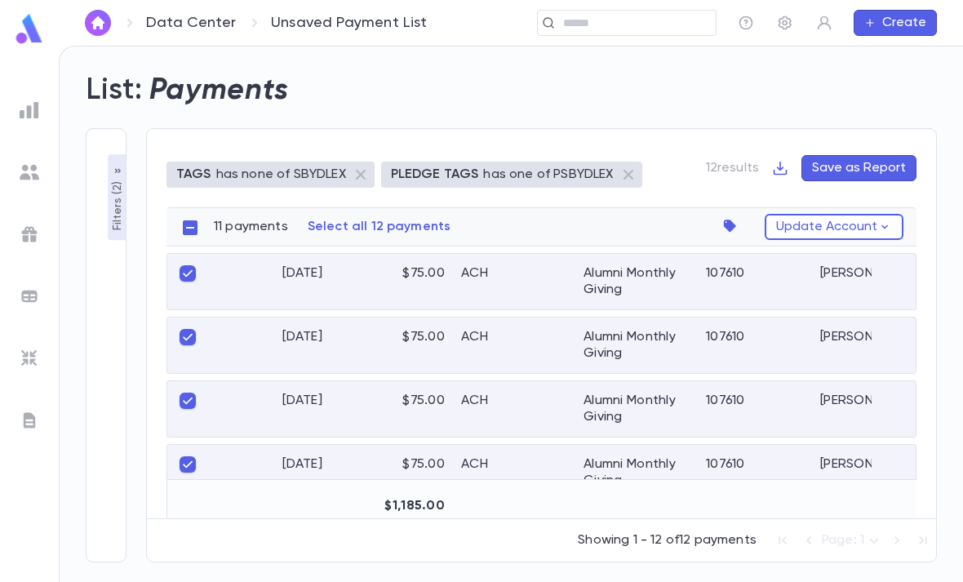
scroll to position [0, 0]
click at [721, 207] on div "11 payments Select all 12 payments Update Account" at bounding box center [565, 226] width 702 height 39
click at [733, 219] on icon "button" at bounding box center [730, 225] width 12 height 12
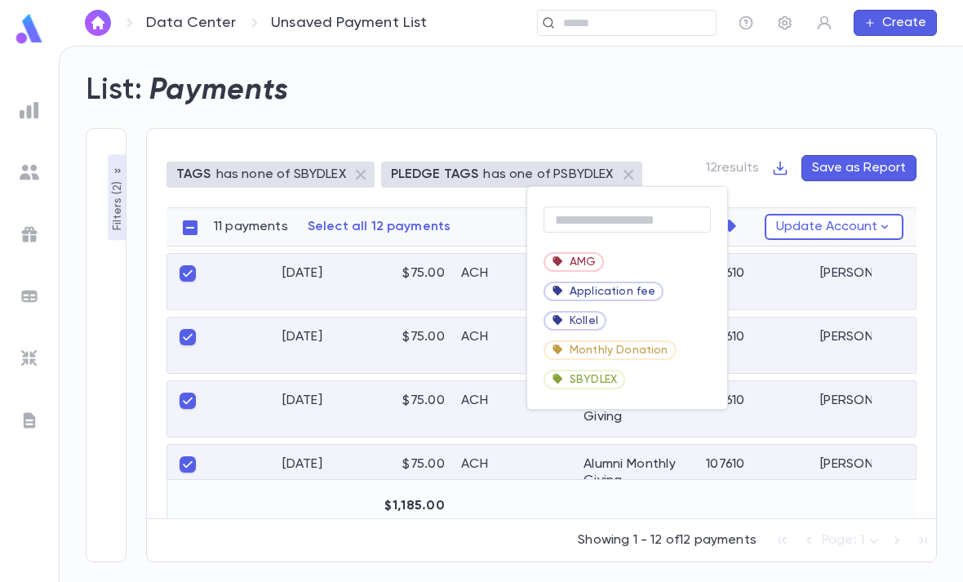
click at [578, 257] on span "AMG" at bounding box center [582, 261] width 26 height 13
click at [578, 257] on div at bounding box center [481, 291] width 963 height 582
click at [648, 255] on div "AMG" at bounding box center [627, 261] width 200 height 29
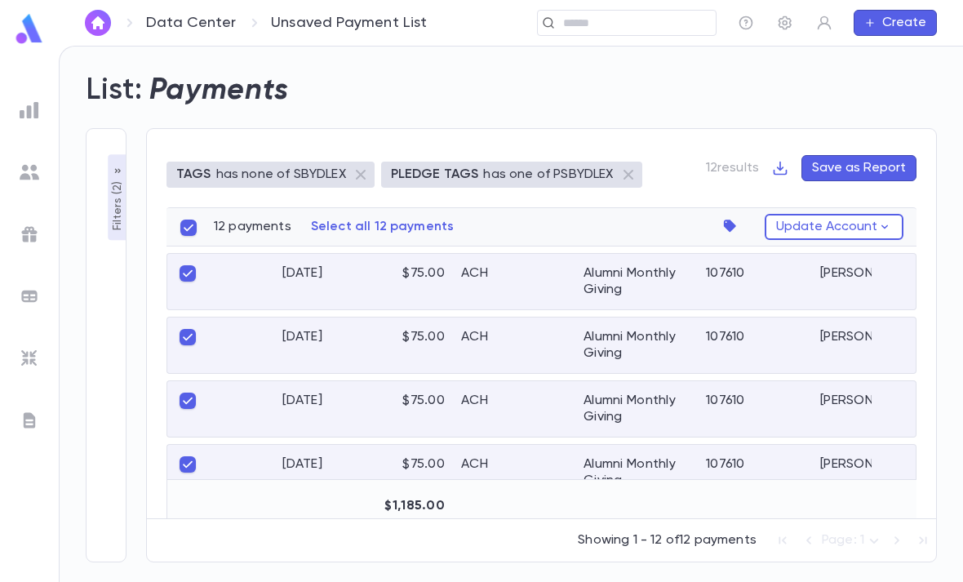
click at [730, 219] on icon "button" at bounding box center [730, 225] width 12 height 12
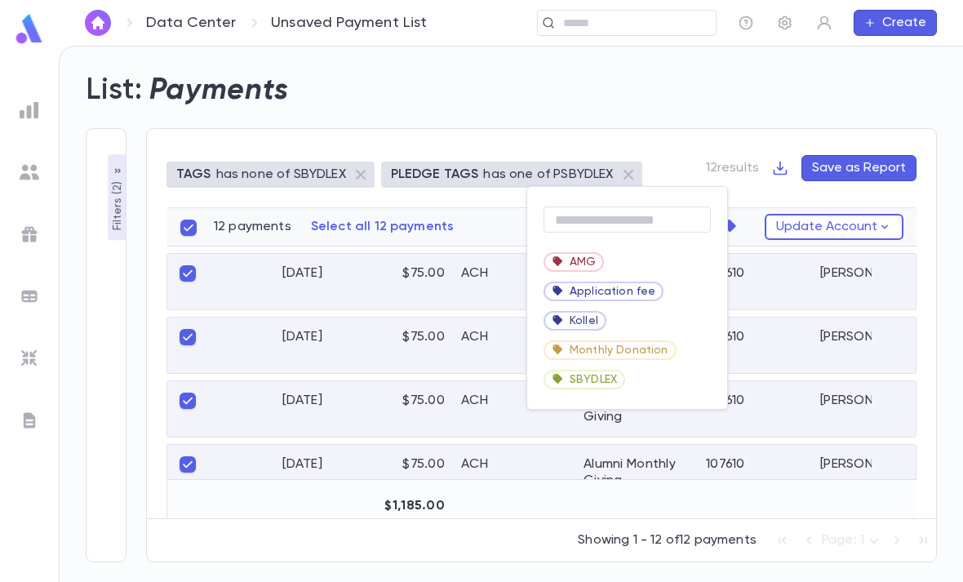
click at [613, 377] on span "SBYDLEX" at bounding box center [592, 379] width 47 height 13
click at [655, 384] on div "SBYDLEX" at bounding box center [627, 379] width 200 height 29
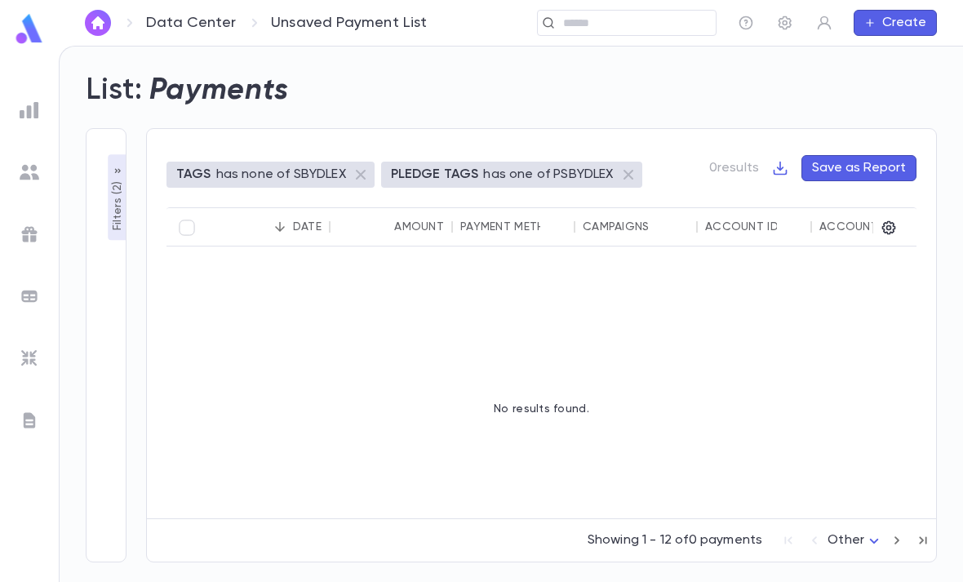
click at [20, 117] on img at bounding box center [30, 110] width 20 height 20
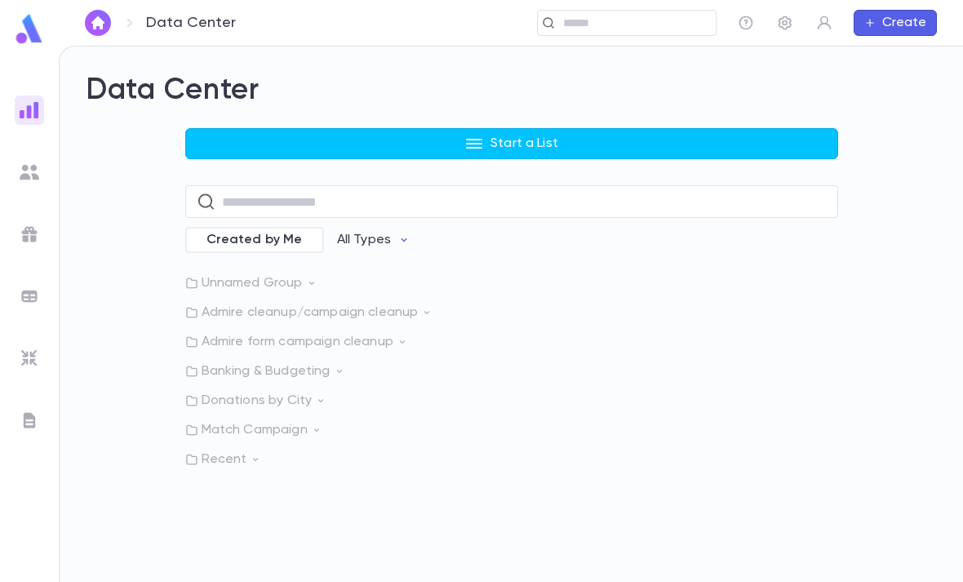
click at [334, 128] on button "Start a List" at bounding box center [511, 143] width 653 height 31
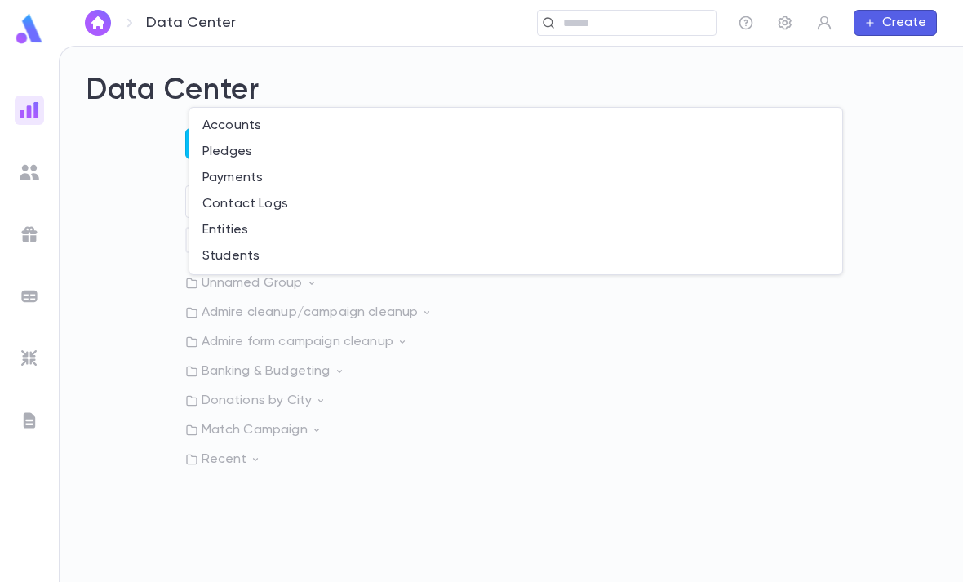
click at [274, 174] on li "Payments" at bounding box center [515, 178] width 653 height 26
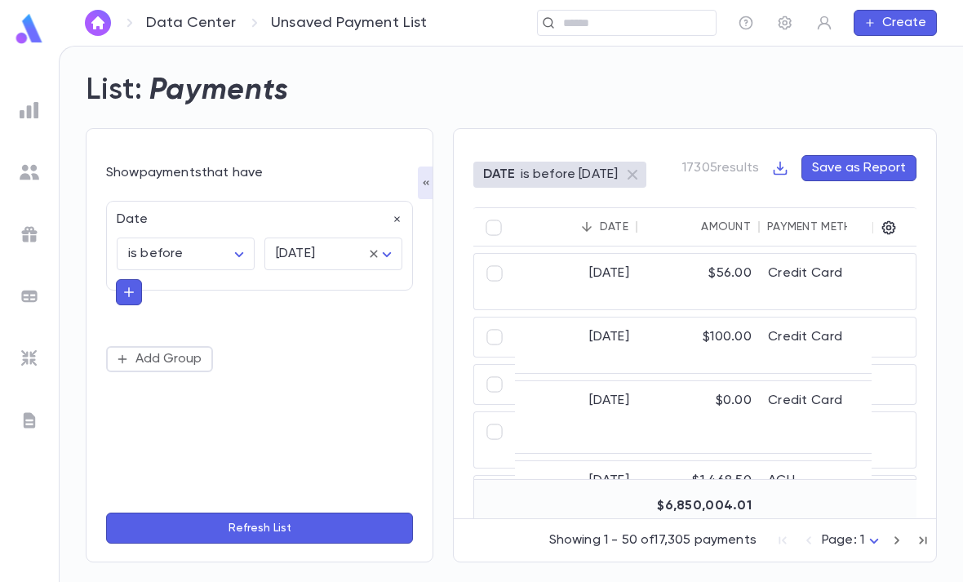
click at [232, 204] on body "Data Center Unsaved Payment List ​ Create List: Payments Show payments that hav…" at bounding box center [481, 314] width 963 height 536
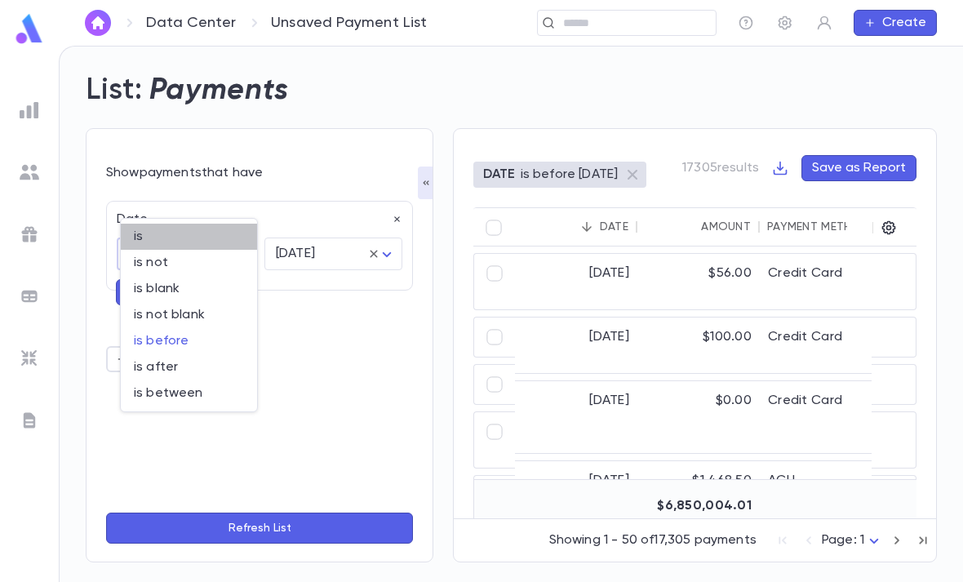
click at [197, 229] on span "is" at bounding box center [189, 236] width 110 height 16
type input "******"
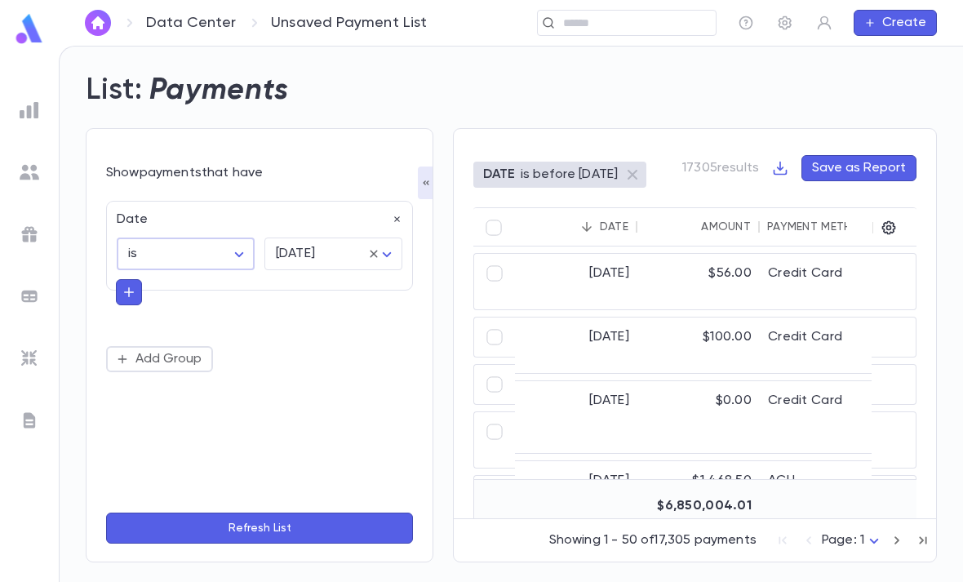
click at [365, 202] on body "Data Center Unsaved Payment List ​ Create List: Payments Show payments that hav…" at bounding box center [481, 314] width 963 height 536
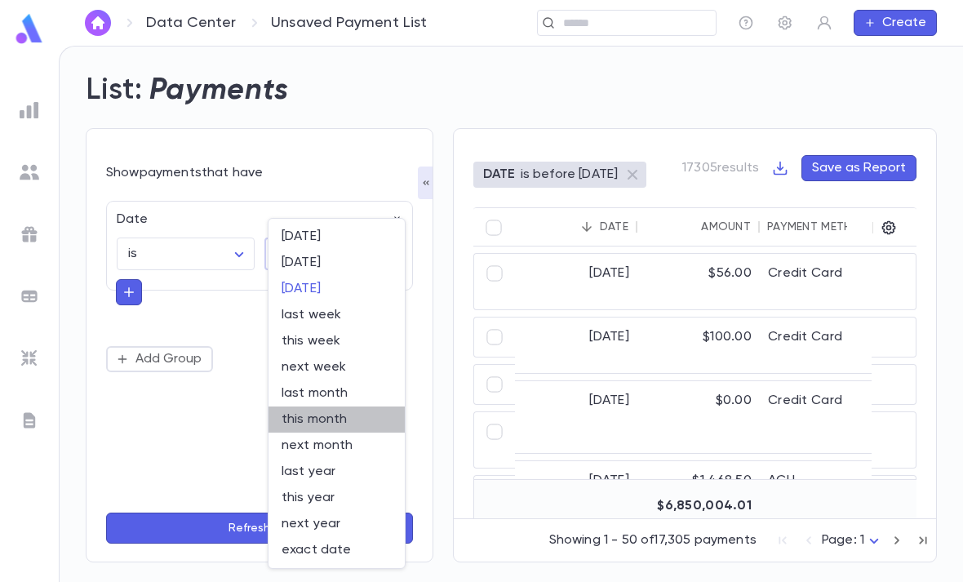
click at [351, 408] on li "this month" at bounding box center [336, 419] width 136 height 26
type input "*********"
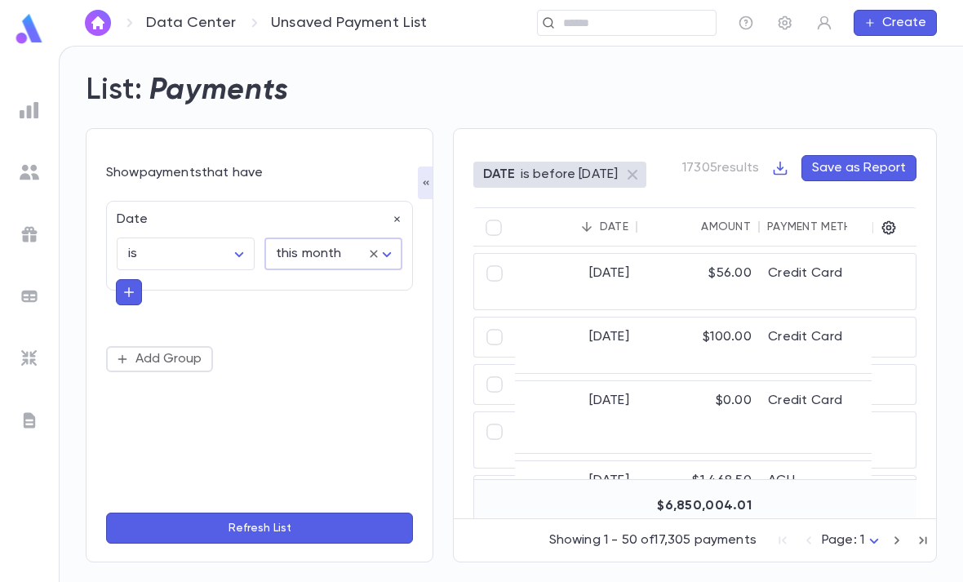
click at [131, 284] on icon "button" at bounding box center [129, 292] width 15 height 16
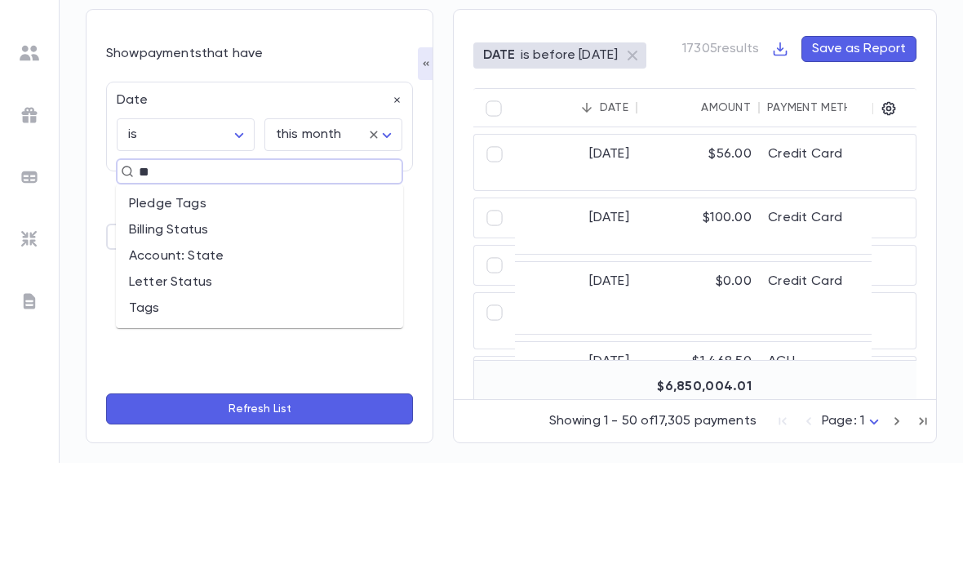
type input "***"
click at [249, 336] on li "Tags" at bounding box center [259, 349] width 287 height 26
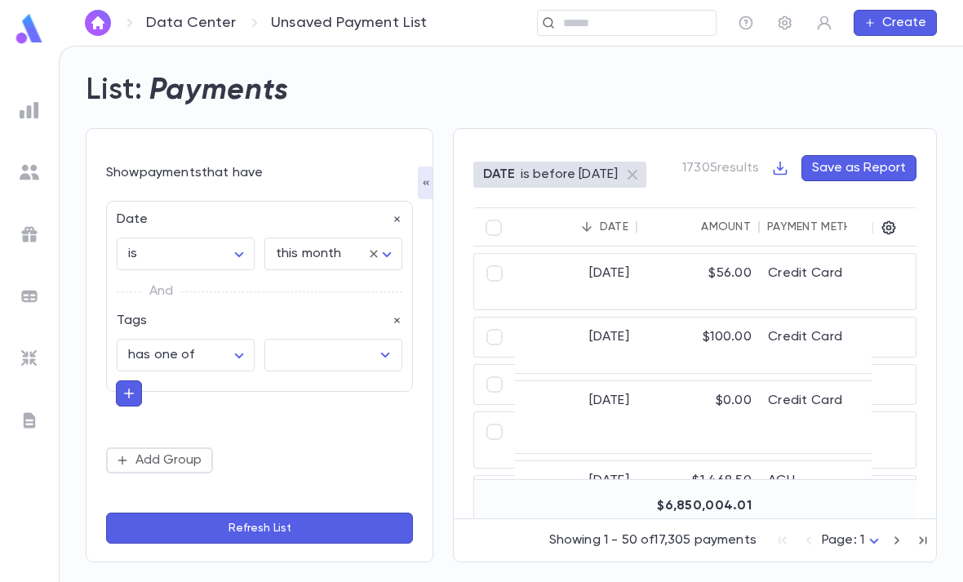
click at [356, 339] on input "text" at bounding box center [321, 354] width 99 height 31
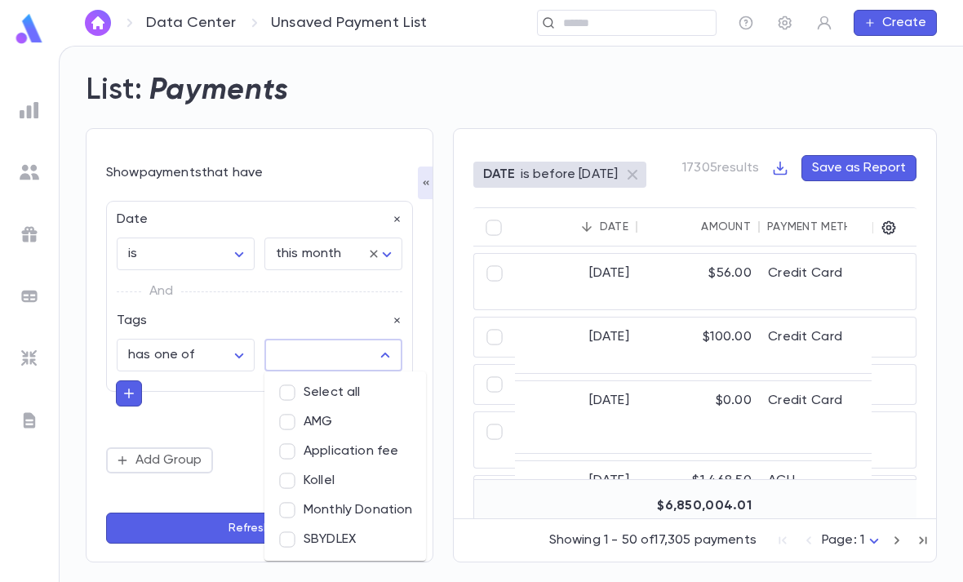
click at [337, 525] on li "SBYDLEX" at bounding box center [345, 539] width 162 height 29
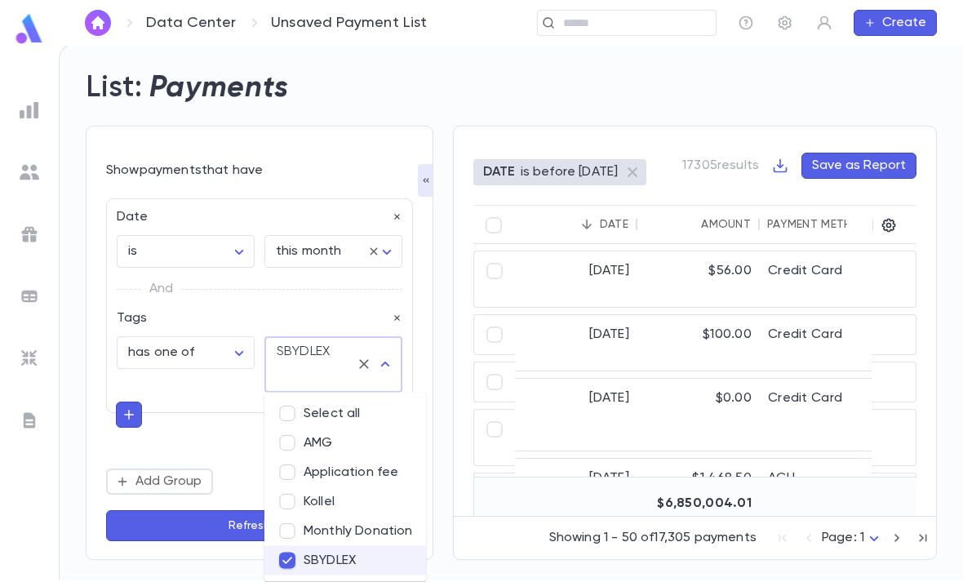
click at [205, 534] on button "Refresh List" at bounding box center [259, 525] width 307 height 31
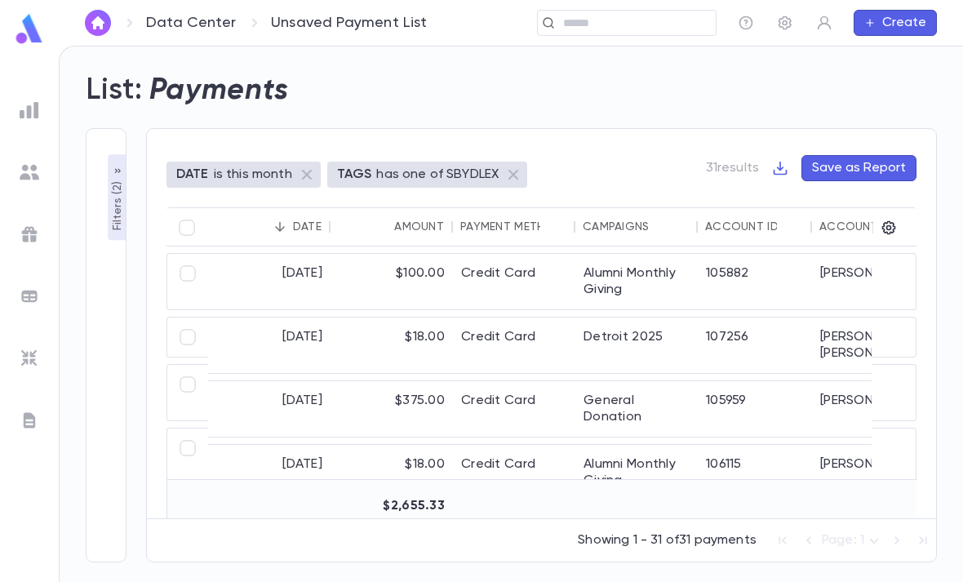
click at [316, 220] on div "Date" at bounding box center [307, 226] width 29 height 13
click at [305, 207] on div "Date" at bounding box center [268, 226] width 106 height 39
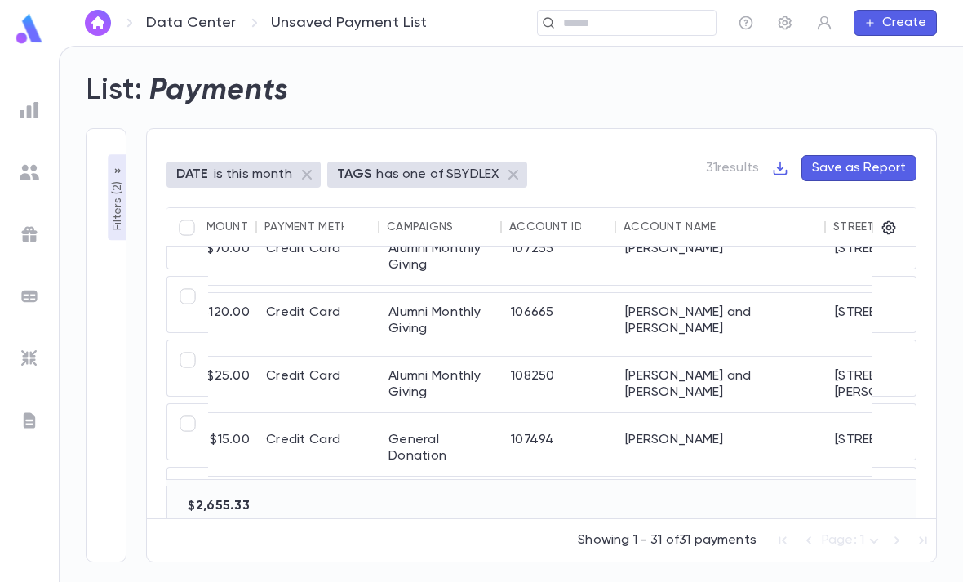
scroll to position [1662, 196]
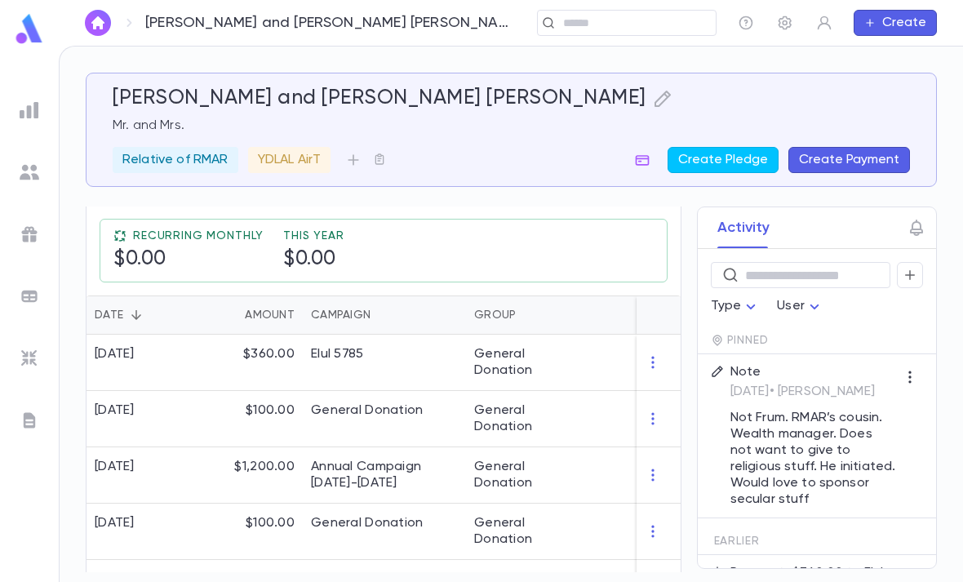
scroll to position [343, 0]
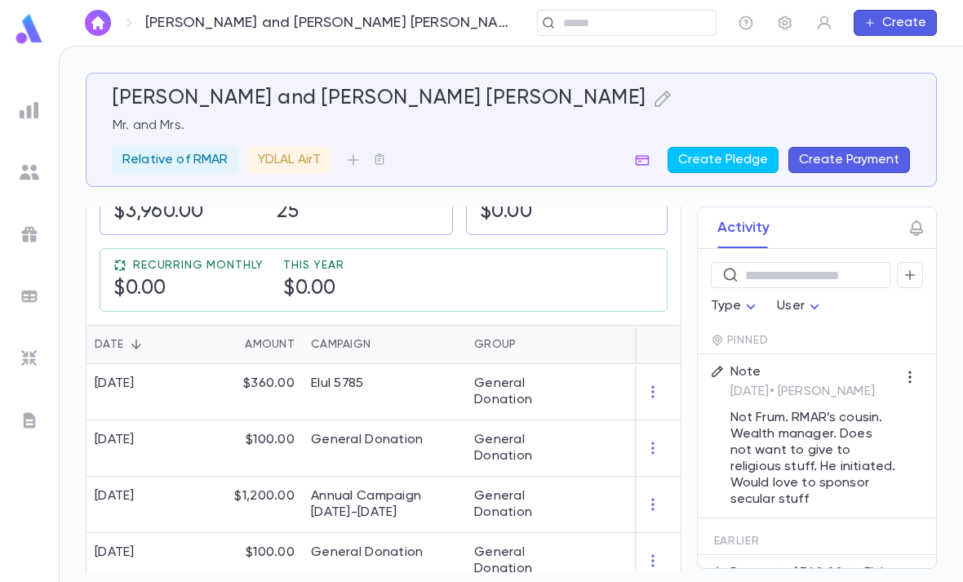
click at [580, 500] on div "General Donation" at bounding box center [527, 504] width 122 height 56
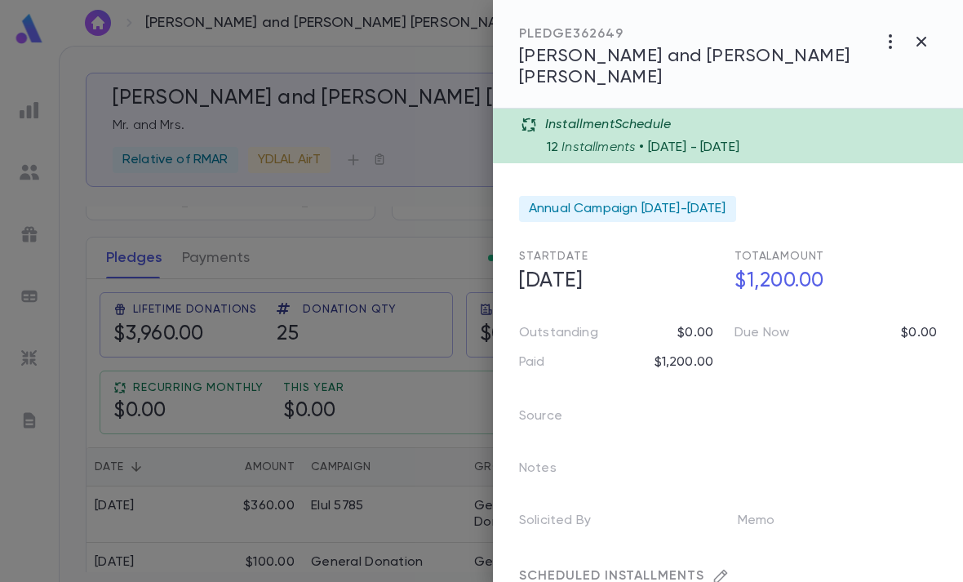
scroll to position [190, 0]
click at [436, 489] on div at bounding box center [481, 291] width 963 height 582
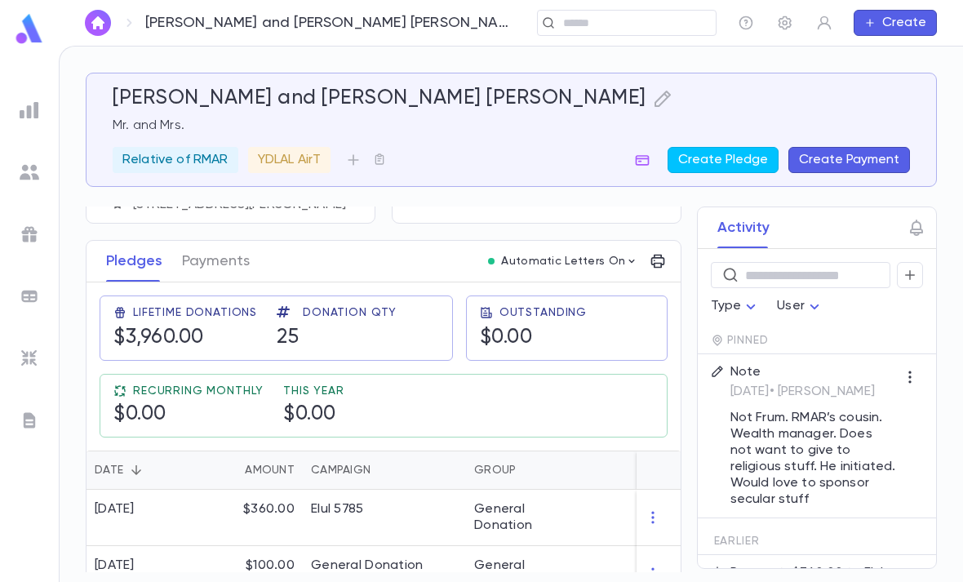
click at [438, 546] on div "General Donation" at bounding box center [384, 574] width 163 height 56
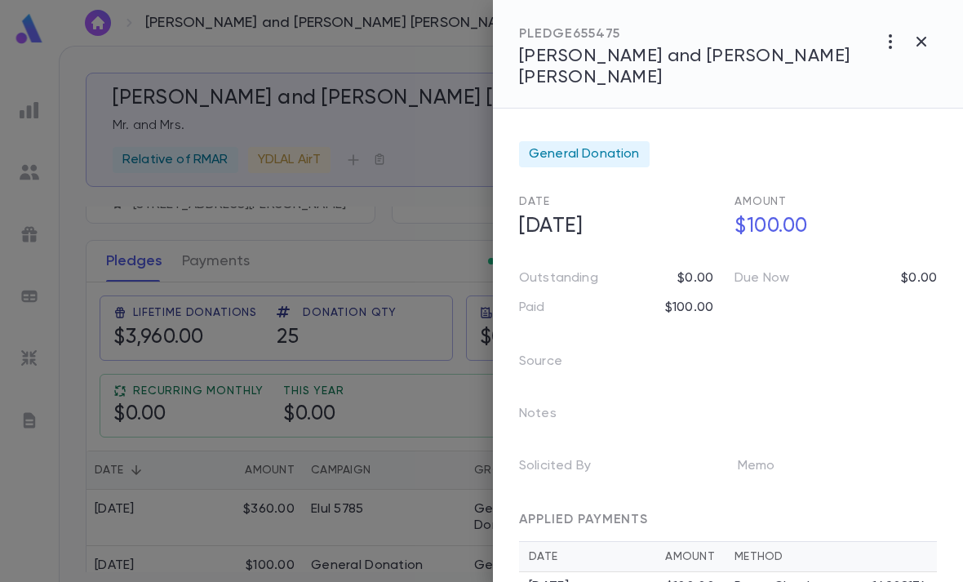
click at [428, 437] on div at bounding box center [481, 291] width 963 height 582
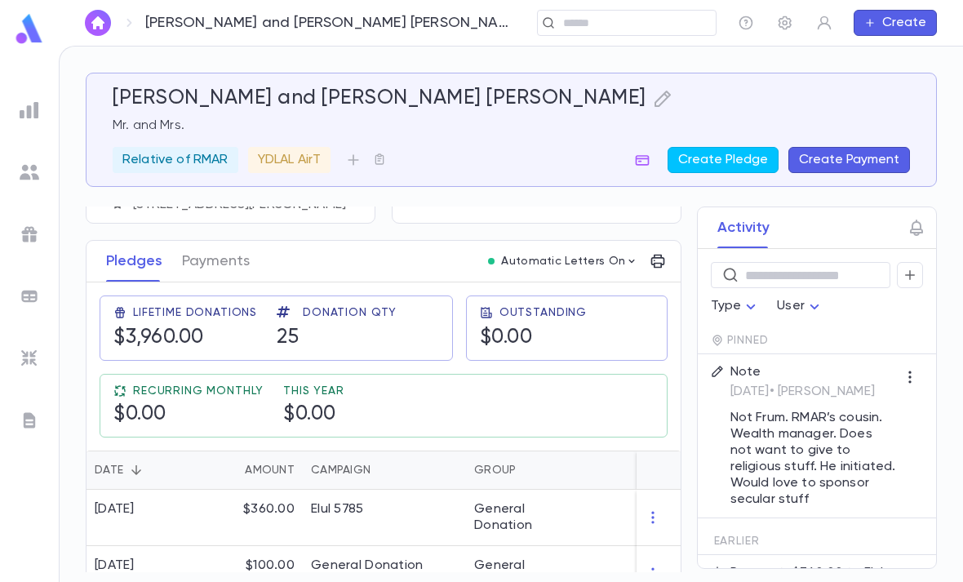
click at [423, 450] on div "Campaign" at bounding box center [384, 469] width 147 height 39
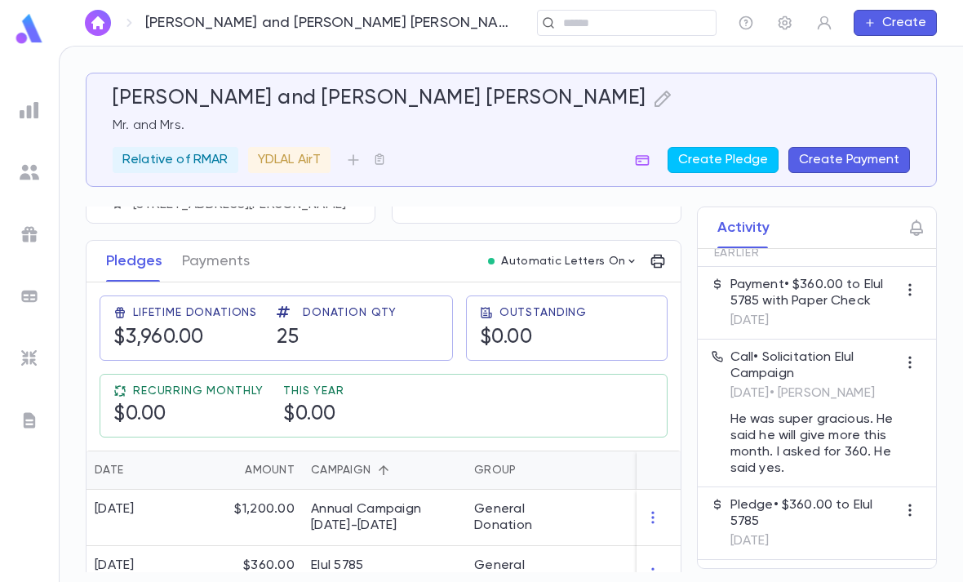
scroll to position [290, 0]
click at [552, 450] on div "Group" at bounding box center [527, 469] width 106 height 39
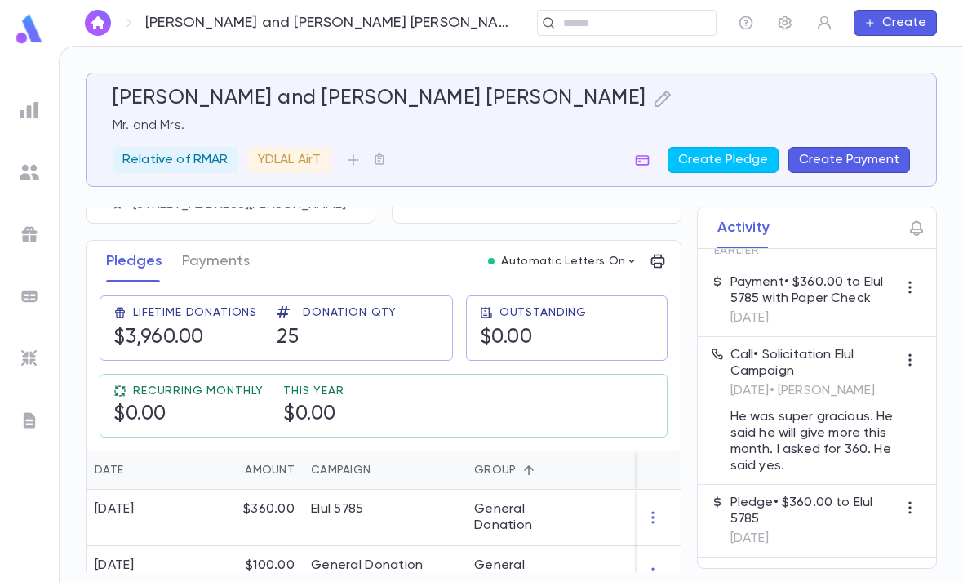
click at [587, 450] on div "Group" at bounding box center [527, 469] width 122 height 39
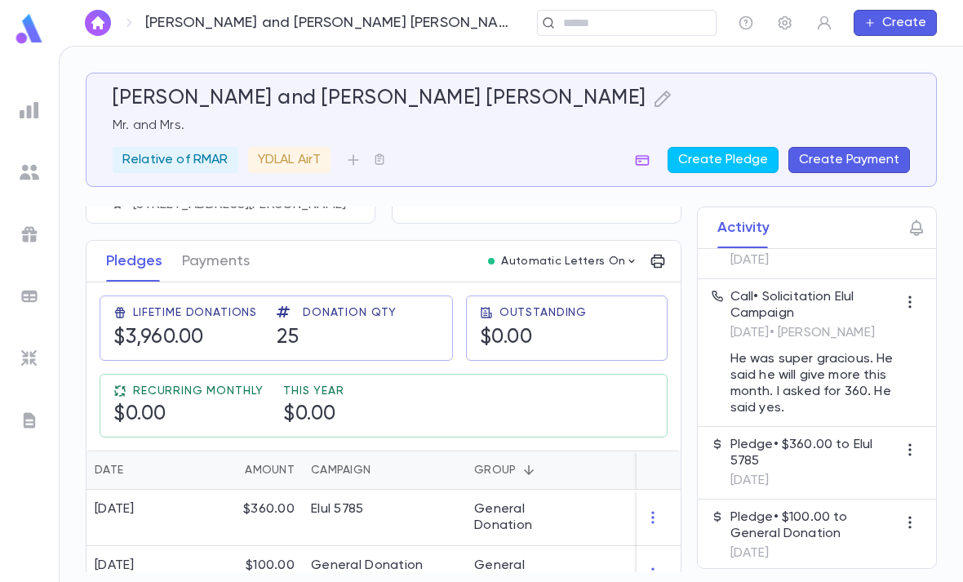
scroll to position [350, 0]
click at [573, 450] on div "Group" at bounding box center [527, 469] width 106 height 39
click at [520, 457] on button "Sort" at bounding box center [529, 470] width 26 height 26
click at [418, 450] on div "Campaign" at bounding box center [384, 469] width 147 height 39
click at [412, 489] on div "Annual Campaign [DATE]-[DATE]" at bounding box center [384, 517] width 163 height 56
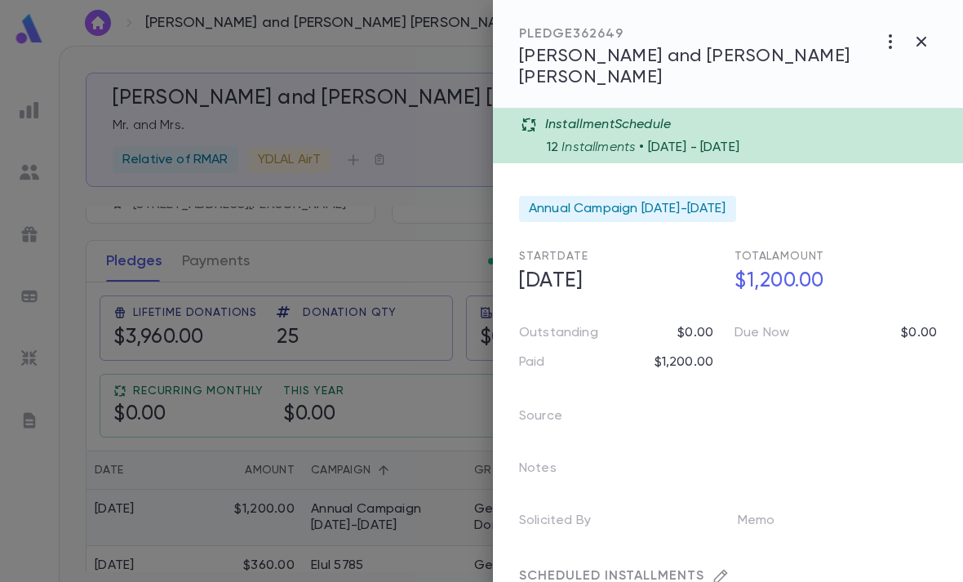
click at [923, 18] on div "PLEDGE 362649 Rosenbaum, Chaim and Anna Aliza" at bounding box center [728, 54] width 470 height 108
click at [928, 46] on icon "button" at bounding box center [921, 42] width 20 height 20
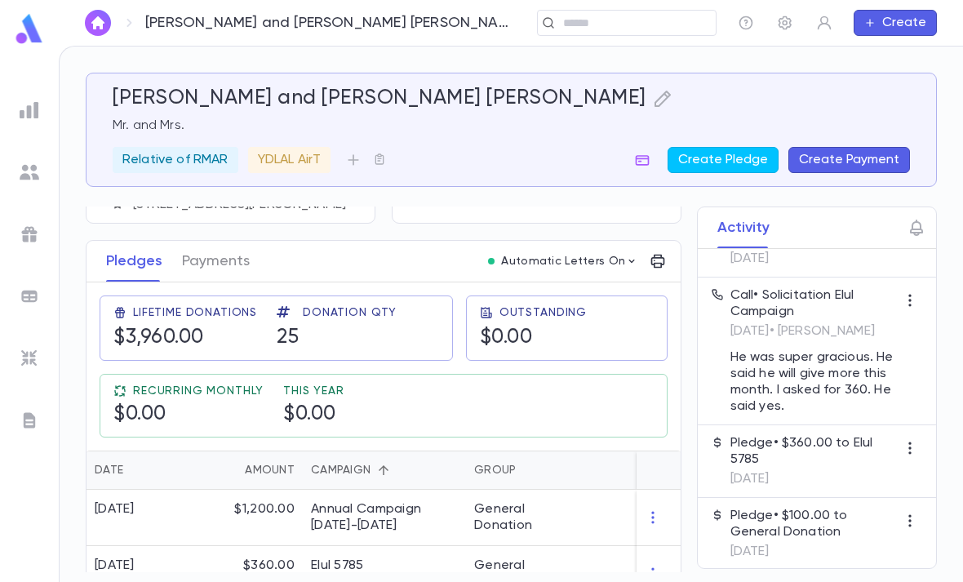
scroll to position [190, 0]
click at [378, 461] on icon "Sort" at bounding box center [383, 468] width 15 height 15
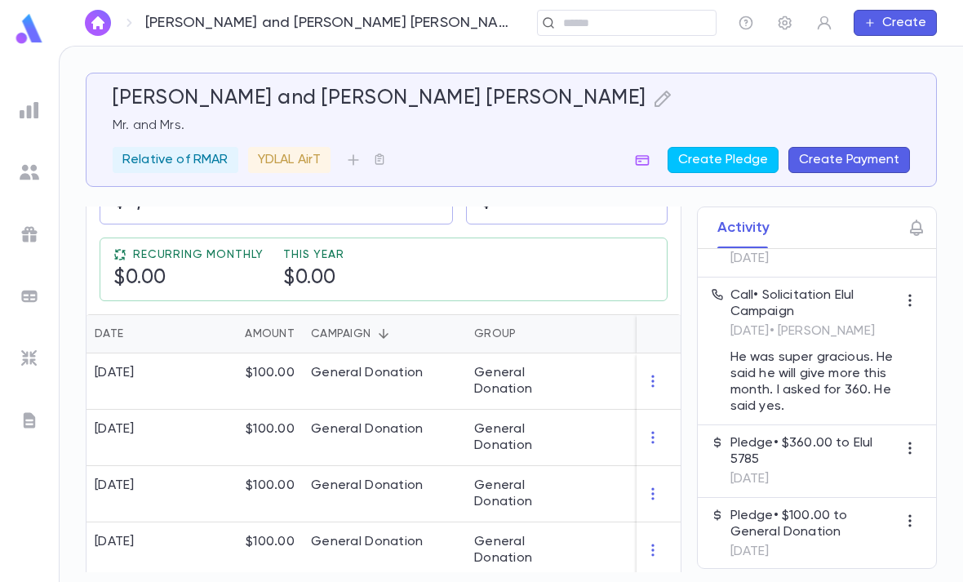
scroll to position [327, 0]
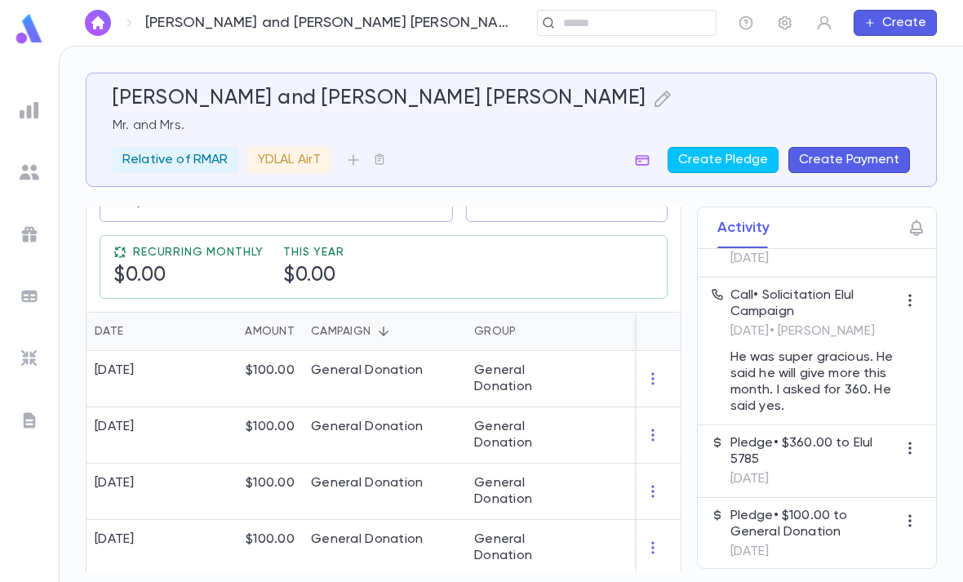
click at [130, 324] on icon "Sort" at bounding box center [136, 331] width 15 height 15
click at [194, 351] on div "8/26/2025" at bounding box center [141, 379] width 110 height 56
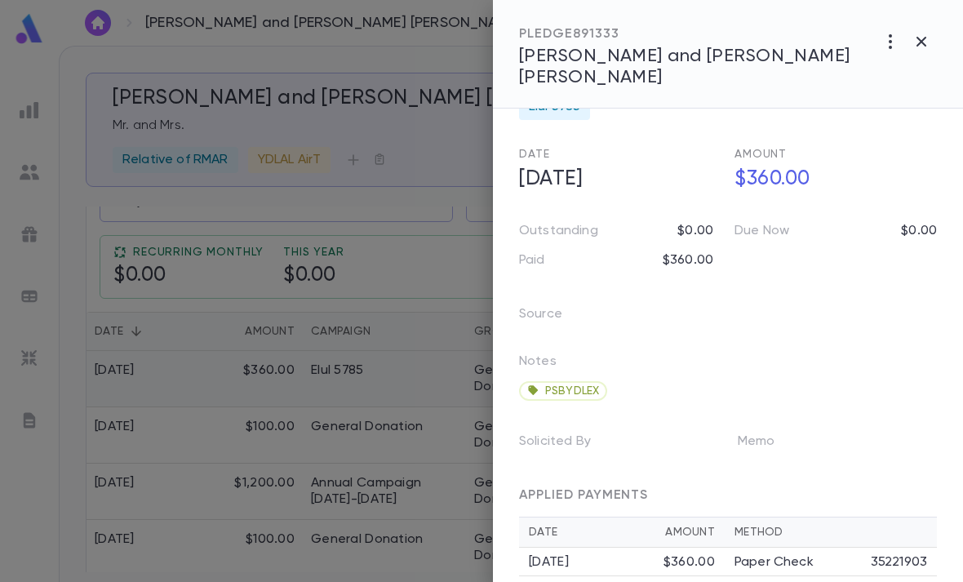
scroll to position [46, 0]
